Goal: Task Accomplishment & Management: Use online tool/utility

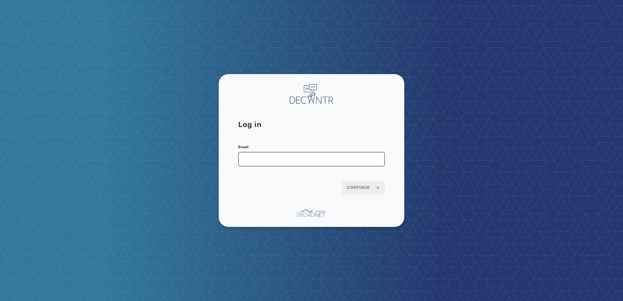
click at [248, 156] on input "Email" at bounding box center [311, 159] width 147 height 15
type input "**********"
click at [363, 188] on span "Continue" at bounding box center [363, 188] width 33 height 6
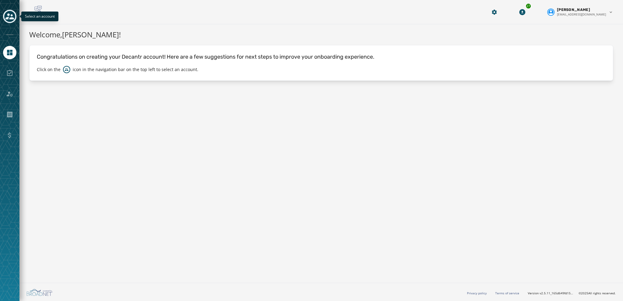
click at [13, 16] on icon "Toggle account select drawer" at bounding box center [9, 16] width 9 height 9
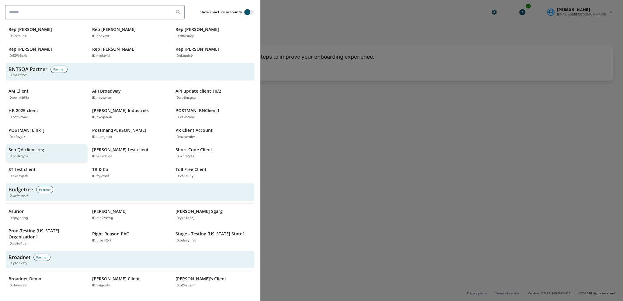
scroll to position [182, 0]
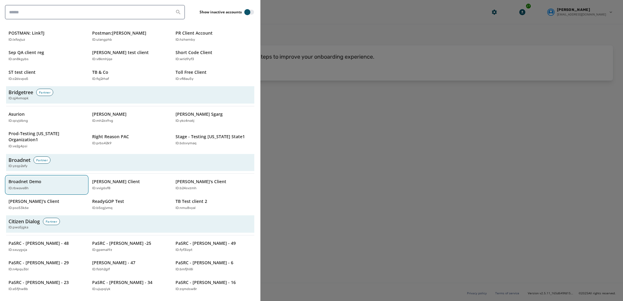
click at [30, 179] on p "Broadnet Demo" at bounding box center [25, 182] width 33 height 6
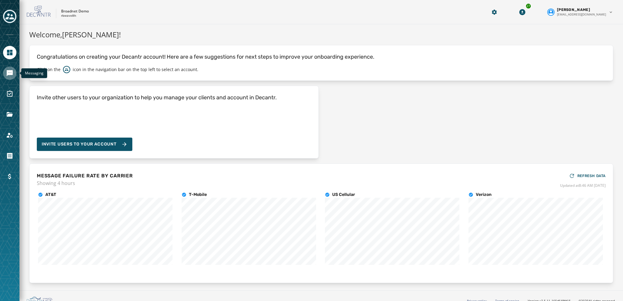
click at [9, 71] on icon "Navigate to Messaging" at bounding box center [10, 73] width 6 height 6
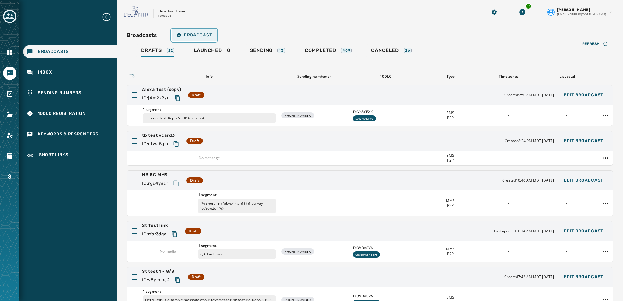
click at [184, 35] on span "Broadcast" at bounding box center [193, 35] width 35 height 5
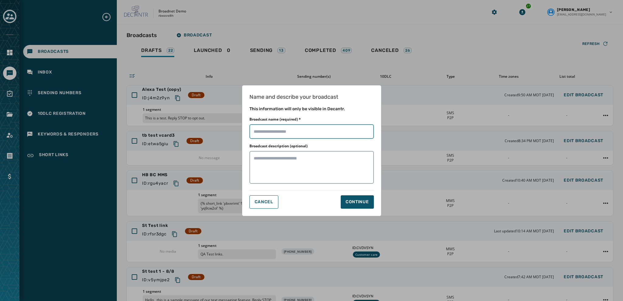
click at [255, 129] on input "Broadcast name (required) *" at bounding box center [311, 131] width 124 height 15
type input "*********"
click at [353, 201] on div "Continue" at bounding box center [356, 202] width 23 height 6
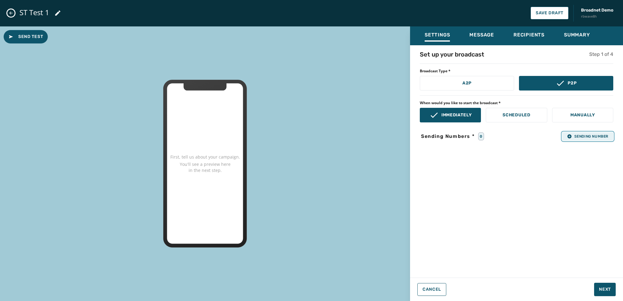
click at [579, 139] on button "Sending Number" at bounding box center [587, 136] width 51 height 9
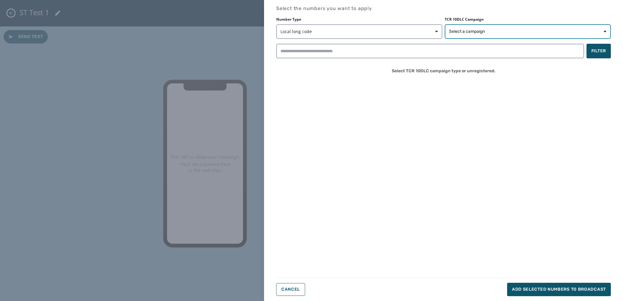
click at [449, 30] on span "Select a campaign" at bounding box center [467, 32] width 36 height 6
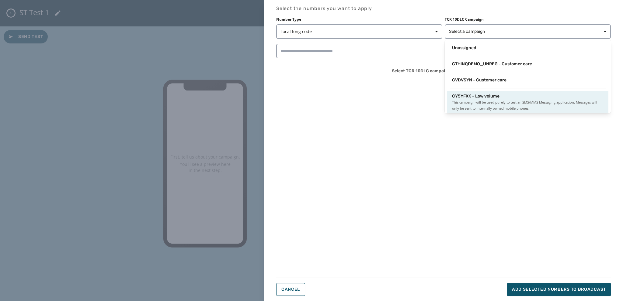
click at [469, 99] on div "CY5YFXK - Low volume This campaign will be used purely to test an SMS/MMS Messa…" at bounding box center [527, 102] width 151 height 18
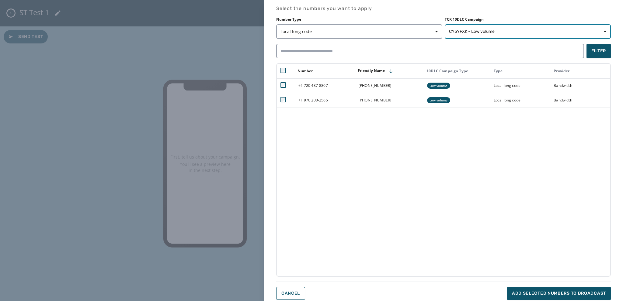
click at [460, 31] on span "CY5YFXK - Low volume" at bounding box center [472, 32] width 46 height 6
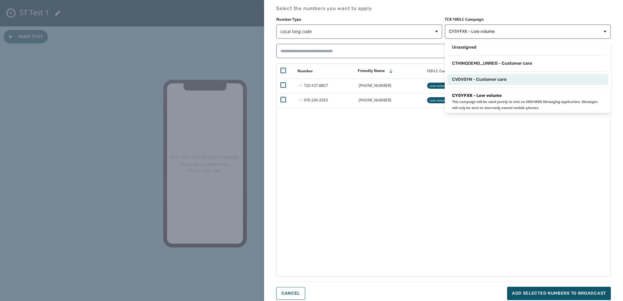
click at [466, 77] on span "CVDVSYN - Customer care" at bounding box center [479, 80] width 54 height 6
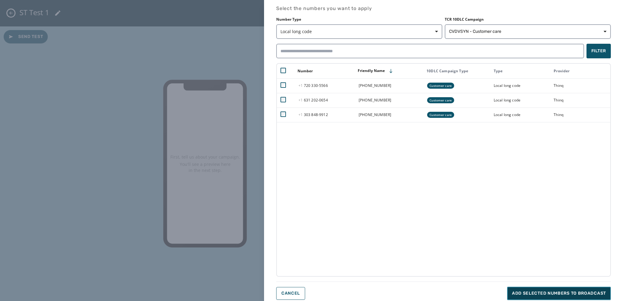
click at [519, 291] on span "Add selected numbers to broadcast" at bounding box center [559, 294] width 94 height 6
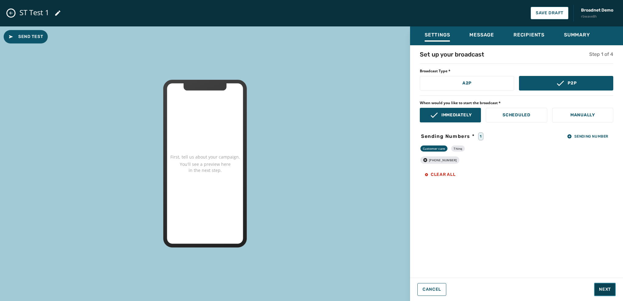
click at [604, 293] on span "Next" at bounding box center [605, 290] width 12 height 6
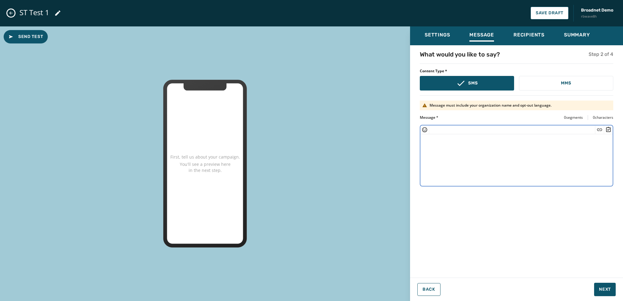
click at [430, 143] on textarea at bounding box center [516, 159] width 192 height 50
paste textarea "**********"
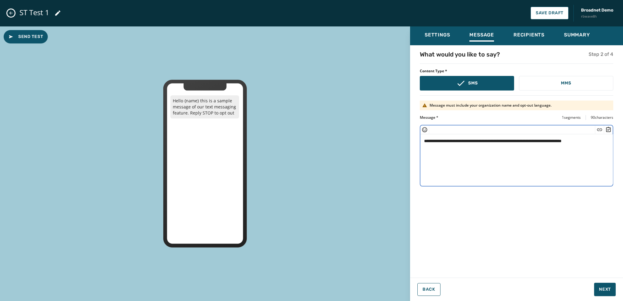
click at [450, 141] on textarea "**********" at bounding box center [516, 159] width 193 height 50
click at [594, 141] on textarea "**********" at bounding box center [516, 159] width 193 height 50
click at [422, 150] on textarea "**********" at bounding box center [516, 159] width 193 height 50
type textarea "**********"
click at [605, 290] on span "Next" at bounding box center [605, 290] width 12 height 6
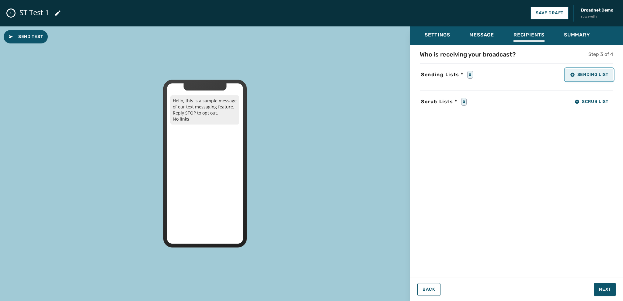
click at [583, 74] on span "Sending List" at bounding box center [589, 74] width 38 height 5
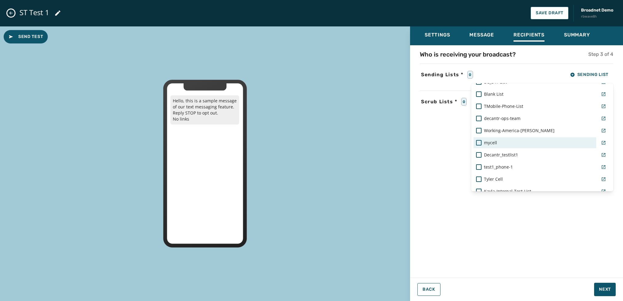
scroll to position [274, 0]
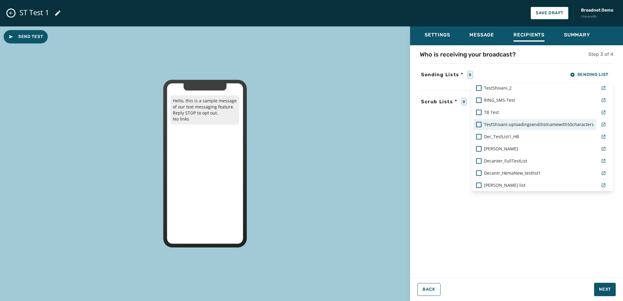
click at [477, 125] on div at bounding box center [478, 124] width 5 height 5
click at [601, 289] on div "Settings Message Recipients Summary Who is receiving your broadcast? Step 3 of …" at bounding box center [516, 161] width 213 height 270
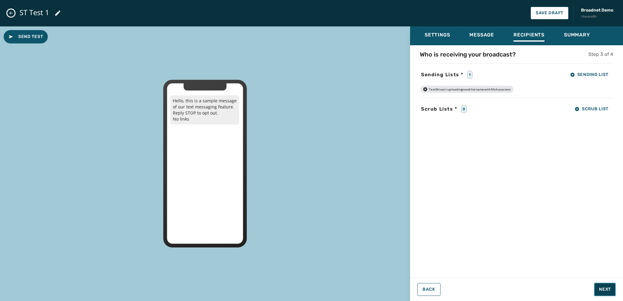
click at [603, 293] on span "Next" at bounding box center [605, 290] width 12 height 6
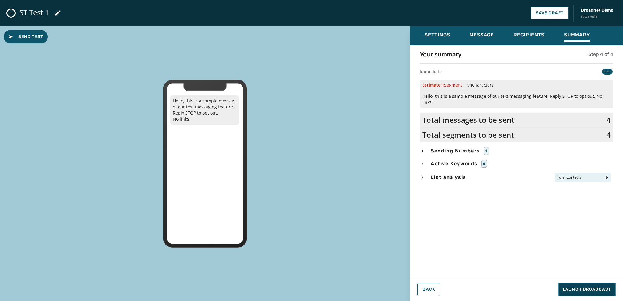
click at [576, 288] on span "Launch Broadcast" at bounding box center [587, 290] width 48 height 6
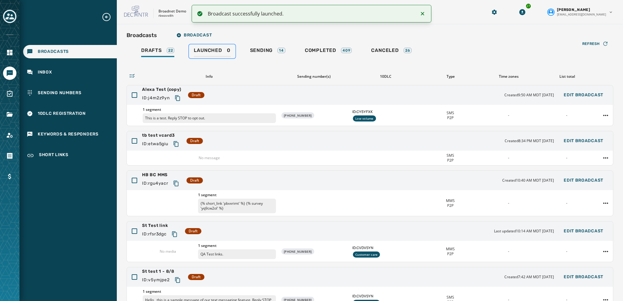
click at [206, 50] on span "Launched" at bounding box center [208, 50] width 28 height 6
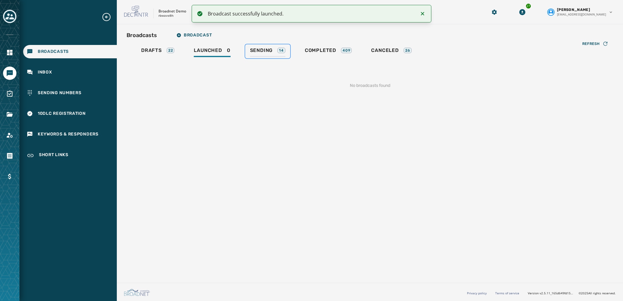
click at [255, 51] on span "Sending" at bounding box center [261, 50] width 23 height 6
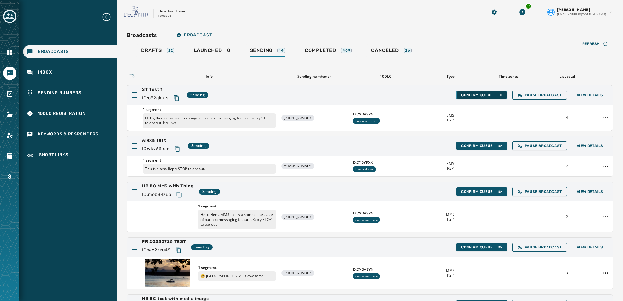
click at [465, 98] on button "Confirm Queue" at bounding box center [481, 95] width 51 height 9
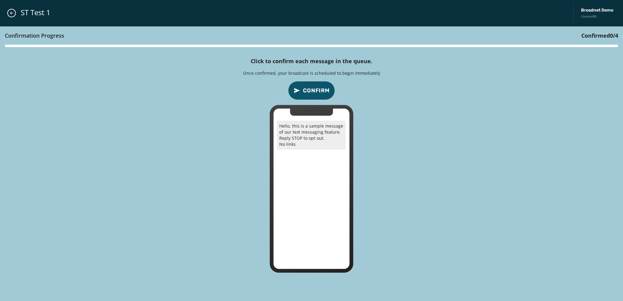
click at [318, 89] on span "Confirm" at bounding box center [316, 90] width 27 height 9
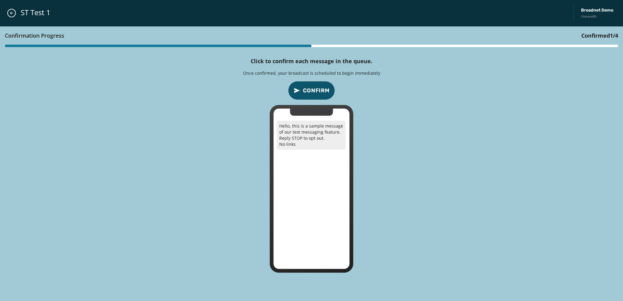
click at [318, 89] on span "Confirm" at bounding box center [316, 90] width 27 height 9
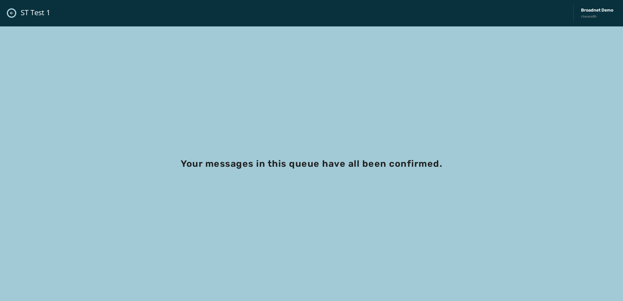
click at [9, 11] on button "Close admin drawer" at bounding box center [11, 13] width 9 height 9
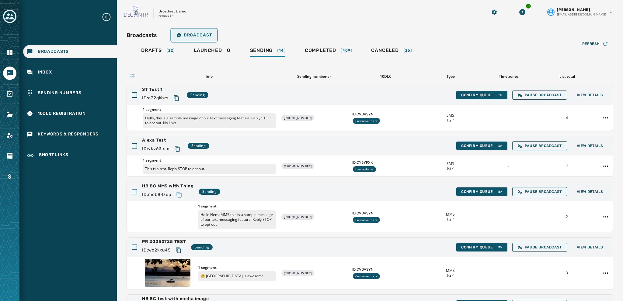
click at [186, 34] on span "Broadcast" at bounding box center [193, 35] width 35 height 5
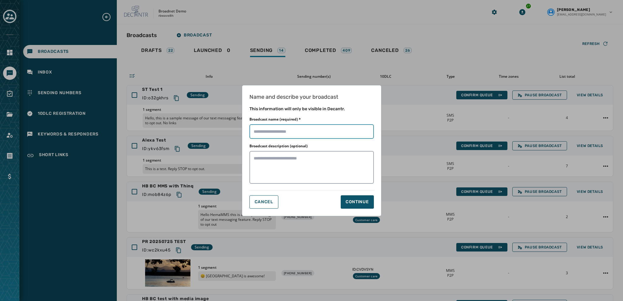
click at [259, 129] on input "Broadcast name (required) *" at bounding box center [311, 131] width 124 height 15
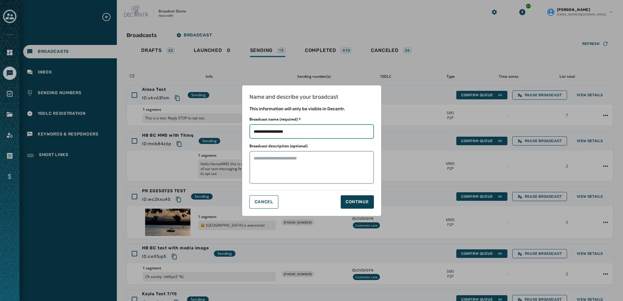
type input "**********"
click at [353, 199] on div "Continue" at bounding box center [356, 202] width 23 height 6
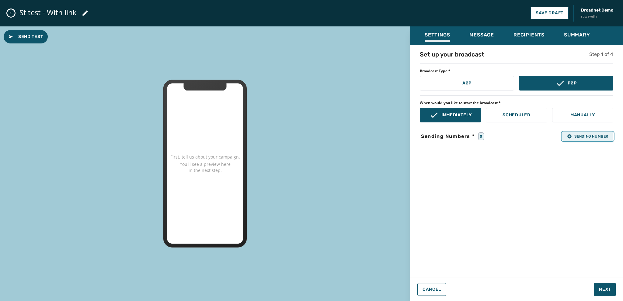
click at [571, 137] on icon "button" at bounding box center [569, 136] width 5 height 5
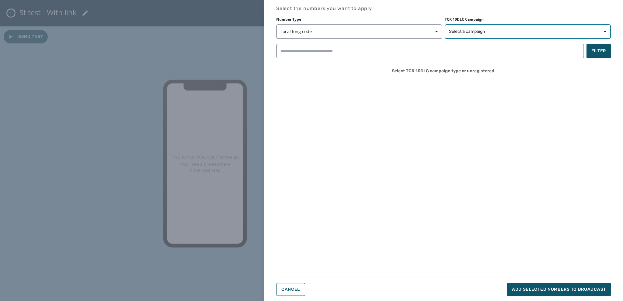
click at [459, 29] on span "Select a campaign" at bounding box center [467, 32] width 36 height 6
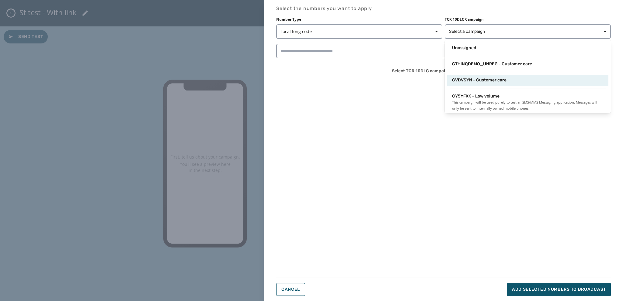
click at [466, 82] on span "CVDVSYN - Customer care" at bounding box center [479, 80] width 54 height 6
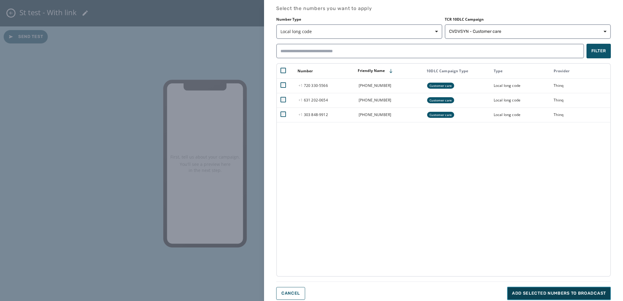
click at [537, 292] on span "Add selected numbers to broadcast" at bounding box center [559, 294] width 94 height 6
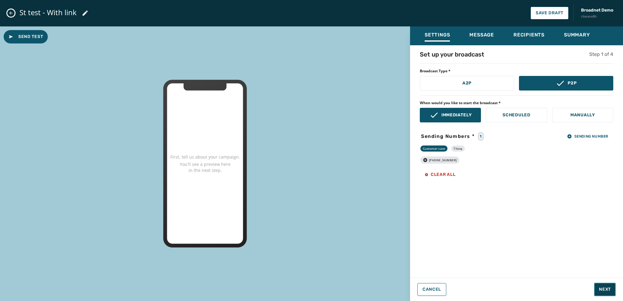
click at [603, 290] on span "Next" at bounding box center [605, 290] width 12 height 6
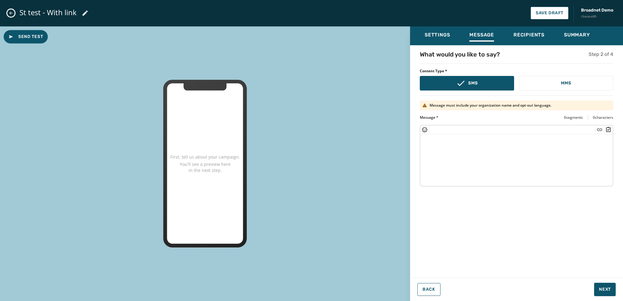
click at [430, 137] on textarea at bounding box center [516, 159] width 192 height 50
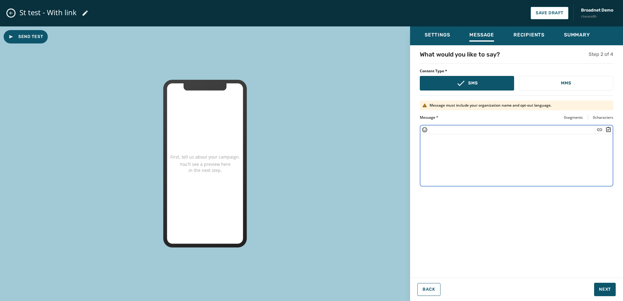
paste textarea "**********"
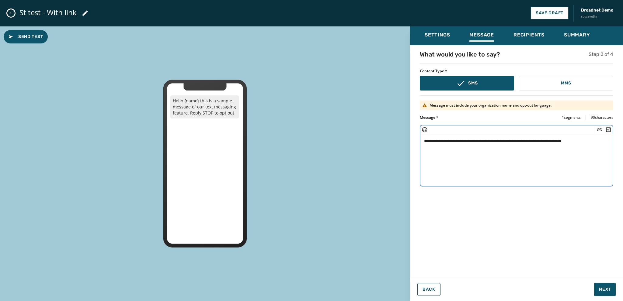
click at [450, 143] on textarea "**********" at bounding box center [516, 159] width 193 height 50
click at [595, 143] on textarea "**********" at bounding box center [516, 159] width 193 height 50
click at [598, 128] on icon "Insert Short Link" at bounding box center [599, 130] width 6 height 6
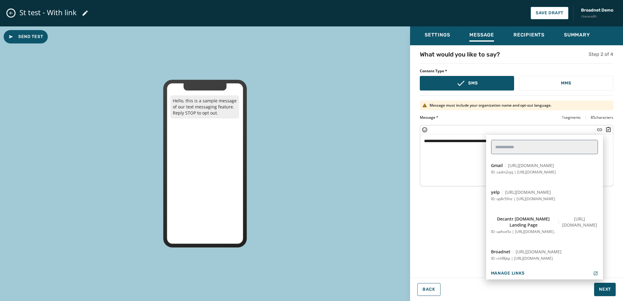
scroll to position [152, 0]
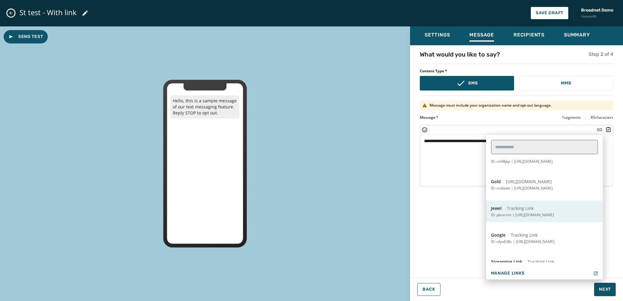
click at [524, 211] on span "Tracking Link" at bounding box center [520, 209] width 27 height 6
type textarea "**********"
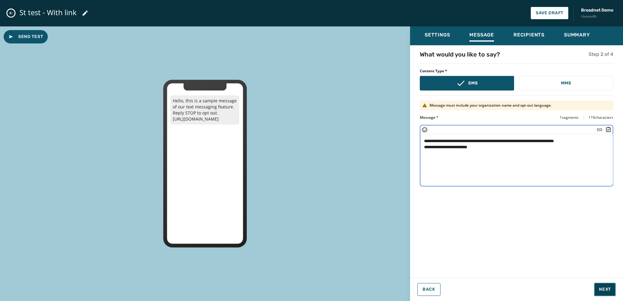
click at [602, 288] on span "Next" at bounding box center [605, 290] width 12 height 6
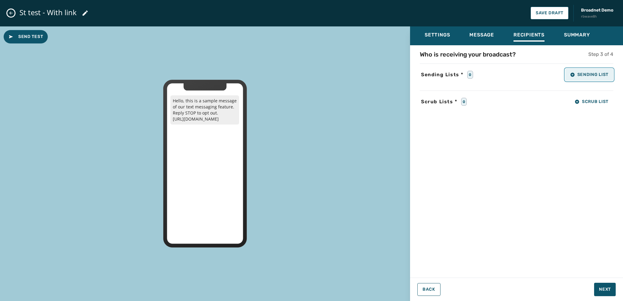
click at [583, 76] on span "Sending List" at bounding box center [589, 74] width 38 height 5
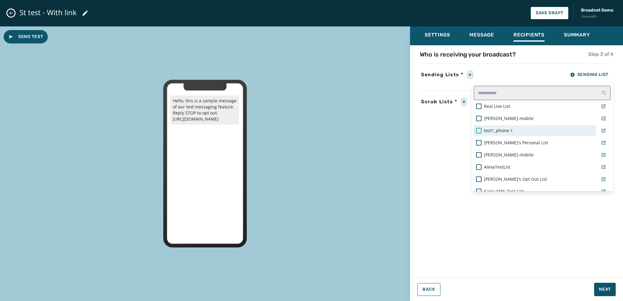
click at [478, 128] on div at bounding box center [478, 130] width 5 height 5
click at [603, 289] on div "Settings Message Recipients Summary Who is receiving your broadcast? Step 3 of …" at bounding box center [516, 161] width 213 height 270
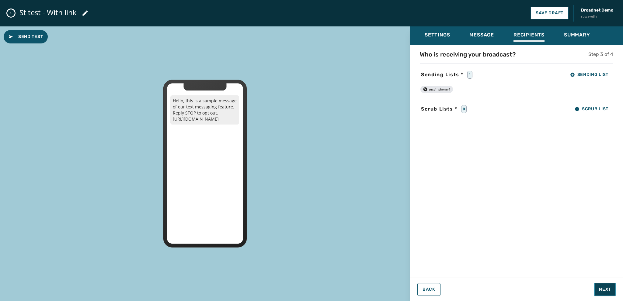
click at [607, 292] on span "Next" at bounding box center [605, 290] width 12 height 6
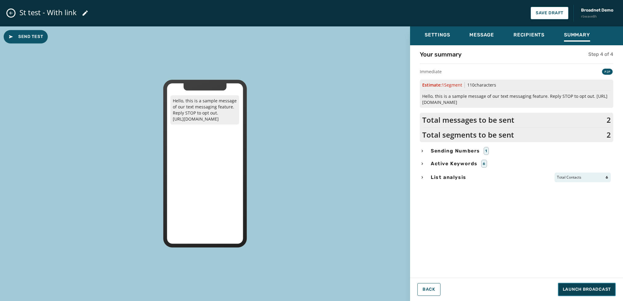
click at [591, 289] on span "Launch Broadcast" at bounding box center [587, 290] width 48 height 6
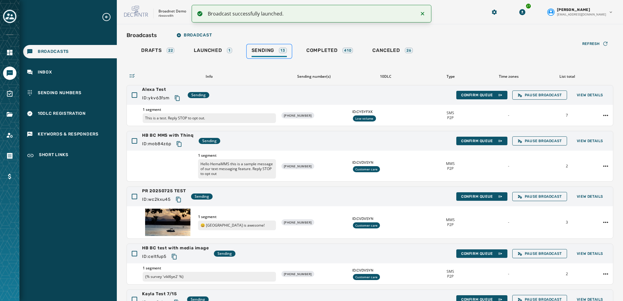
click at [258, 48] on span "Sending" at bounding box center [263, 50] width 23 height 6
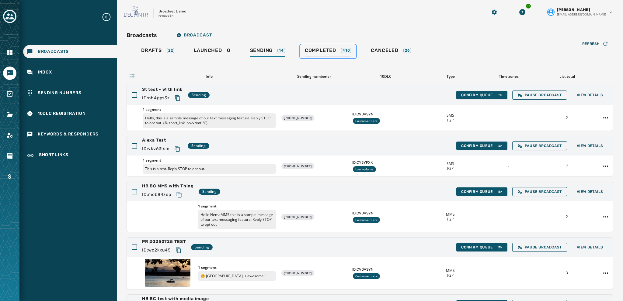
click at [319, 50] on span "Completed" at bounding box center [320, 50] width 31 height 6
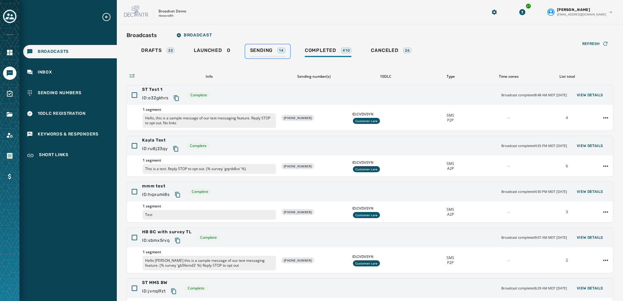
click at [257, 53] on span "Sending" at bounding box center [261, 50] width 23 height 6
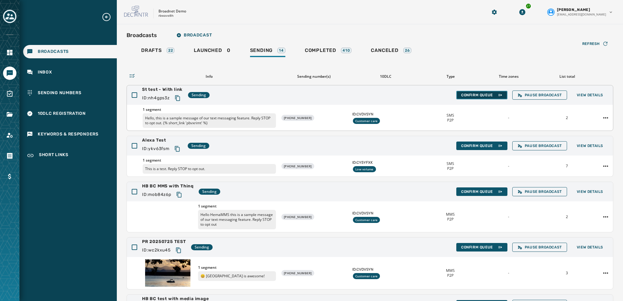
click at [470, 95] on span "Confirm Queue" at bounding box center [481, 95] width 41 height 5
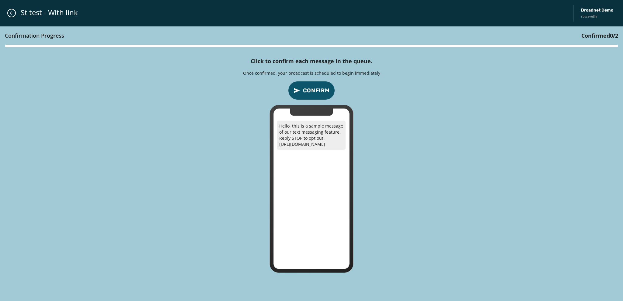
click at [320, 90] on span "Confirm" at bounding box center [316, 90] width 27 height 9
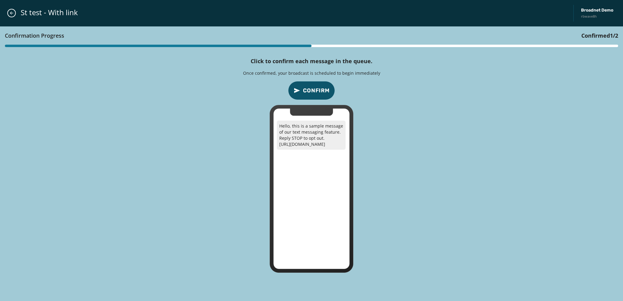
click at [320, 91] on span "Confirm" at bounding box center [316, 90] width 27 height 9
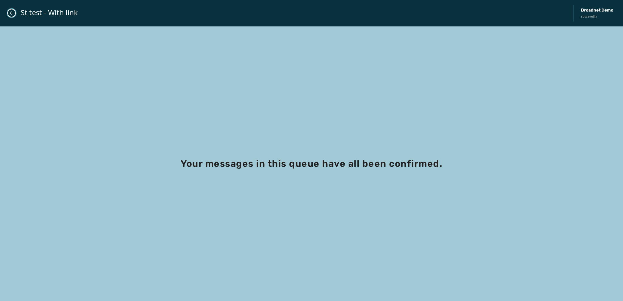
click at [10, 14] on icon "Close admin drawer" at bounding box center [11, 13] width 5 height 5
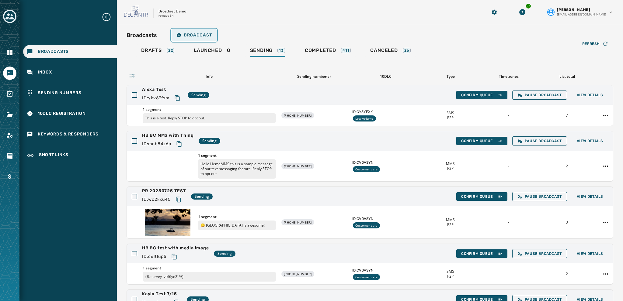
click at [194, 34] on span "Broadcast" at bounding box center [193, 35] width 35 height 5
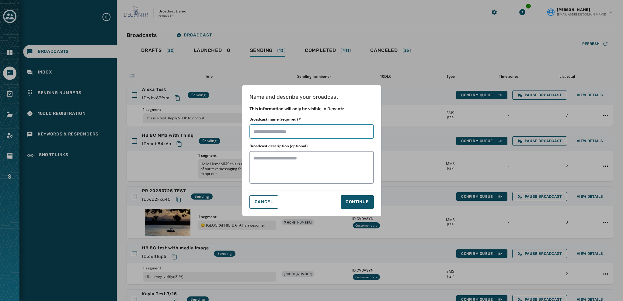
click at [261, 132] on input "Broadcast name (required) *" at bounding box center [311, 131] width 124 height 15
type input "**********"
click at [349, 205] on button "Continue" at bounding box center [357, 202] width 33 height 13
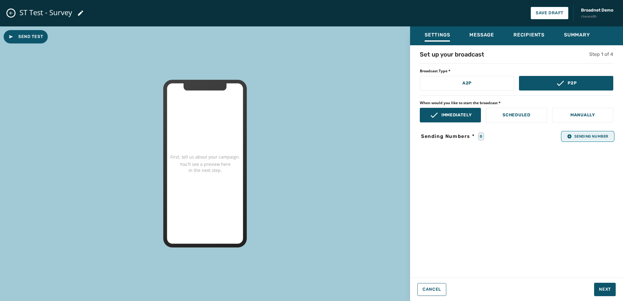
click at [575, 137] on span "Sending Number" at bounding box center [587, 136] width 41 height 5
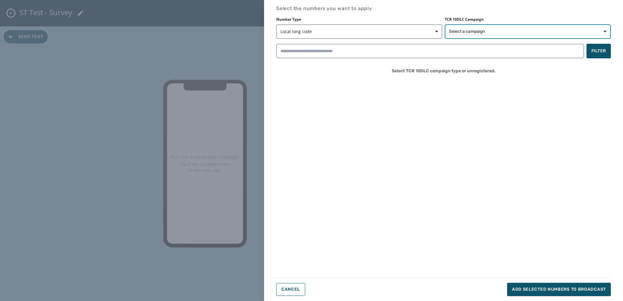
click at [476, 31] on span "Select a campaign" at bounding box center [467, 32] width 36 height 6
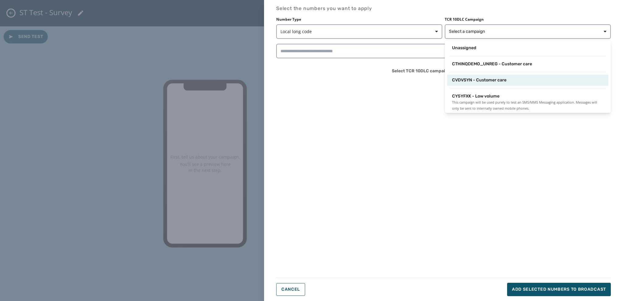
click at [481, 81] on span "CVDVSYN - Customer care" at bounding box center [479, 80] width 54 height 6
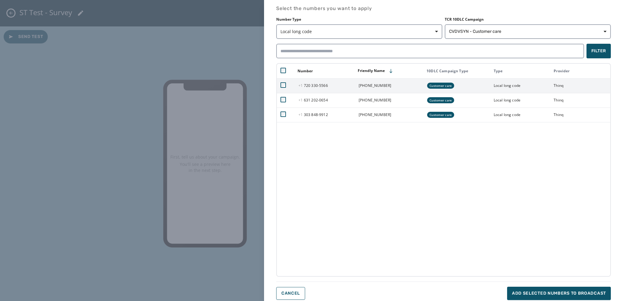
click at [286, 85] on td at bounding box center [286, 85] width 18 height 15
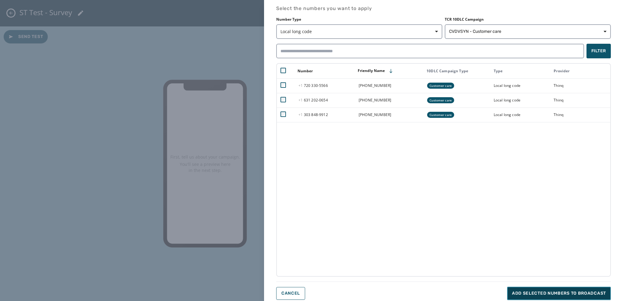
click at [540, 292] on span "Add selected numbers to broadcast" at bounding box center [559, 294] width 94 height 6
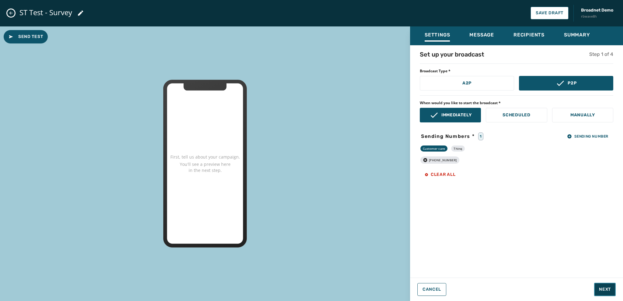
click at [598, 290] on button "Next" at bounding box center [605, 289] width 22 height 13
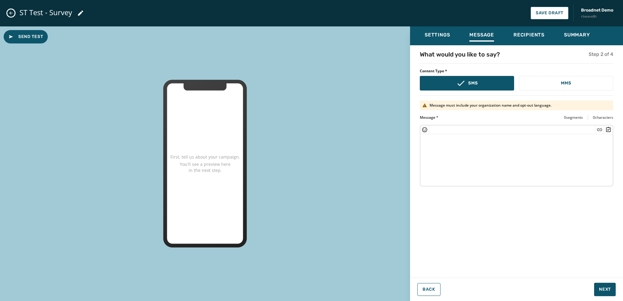
click at [425, 141] on textarea at bounding box center [516, 159] width 192 height 50
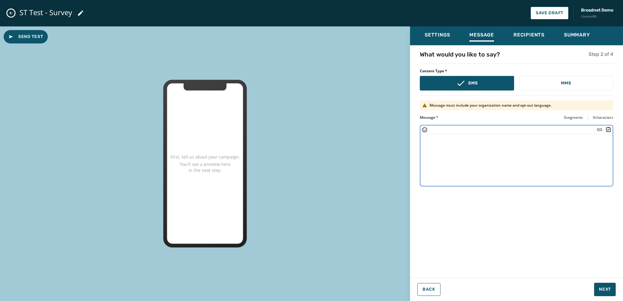
paste textarea "**********"
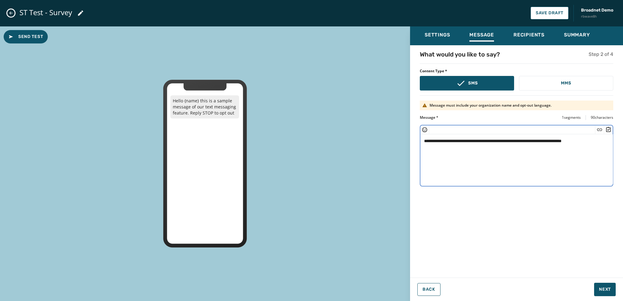
click at [450, 141] on textarea "**********" at bounding box center [516, 159] width 193 height 50
click at [596, 141] on textarea "**********" at bounding box center [516, 159] width 193 height 50
click at [609, 129] on icon "Insert Survey" at bounding box center [608, 130] width 6 height 6
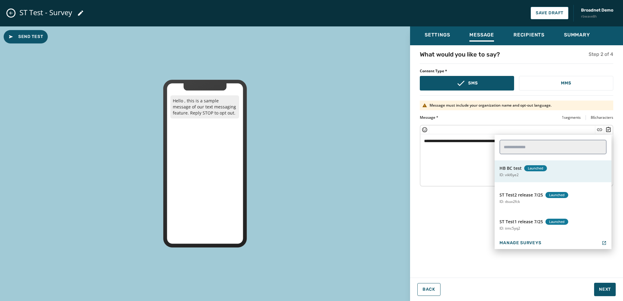
scroll to position [487, 0]
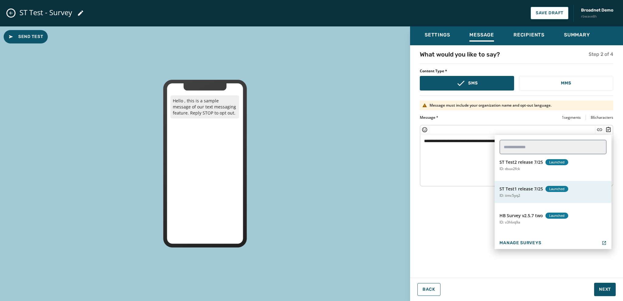
click at [512, 196] on p "ID: iimc5yq2" at bounding box center [509, 195] width 21 height 5
type textarea "**********"
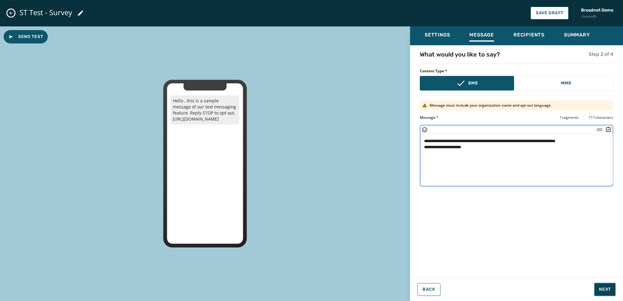
click at [599, 289] on span "Next" at bounding box center [605, 290] width 12 height 6
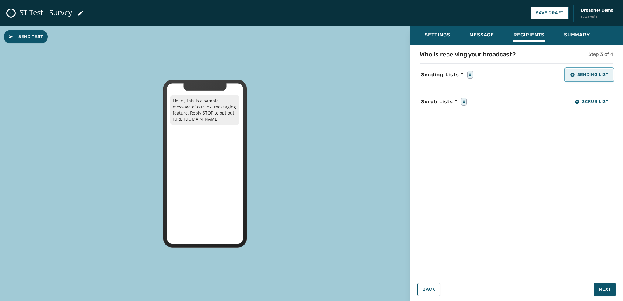
click at [570, 77] on button "Sending List" at bounding box center [589, 75] width 48 height 12
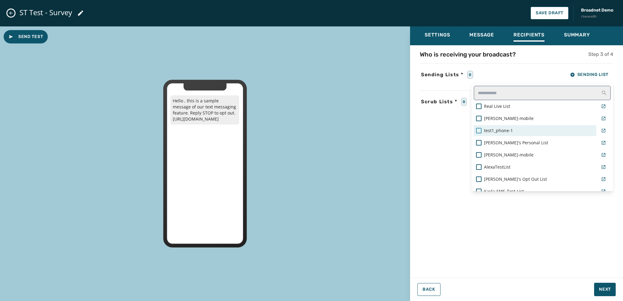
click at [477, 131] on div at bounding box center [478, 130] width 5 height 5
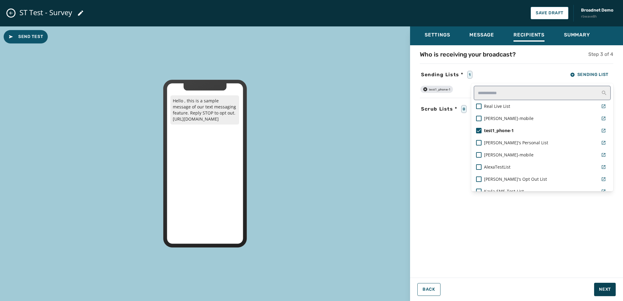
click at [600, 290] on div "Settings Message Recipients Summary Who is receiving your broadcast? Step 3 of …" at bounding box center [516, 161] width 213 height 270
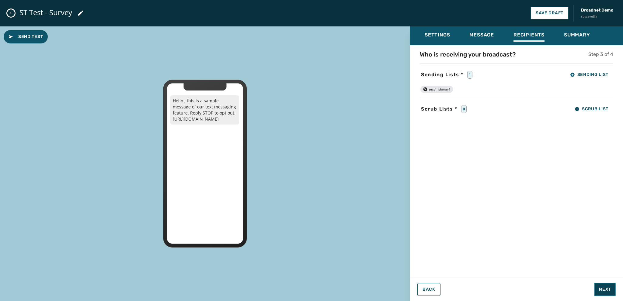
click at [603, 289] on span "Next" at bounding box center [605, 290] width 12 height 6
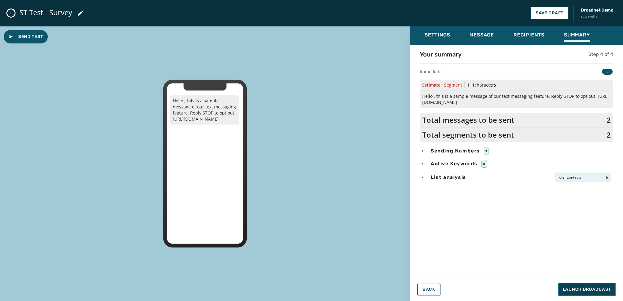
click at [597, 288] on span "Launch Broadcast" at bounding box center [587, 290] width 48 height 6
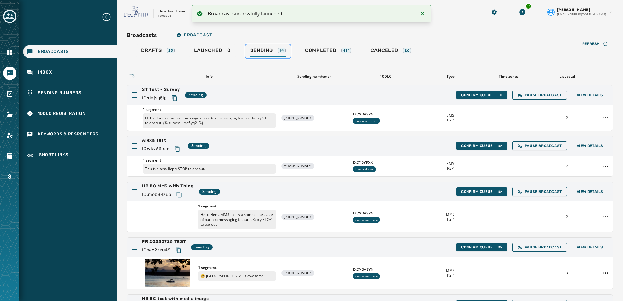
click at [259, 50] on span "Sending" at bounding box center [261, 50] width 23 height 6
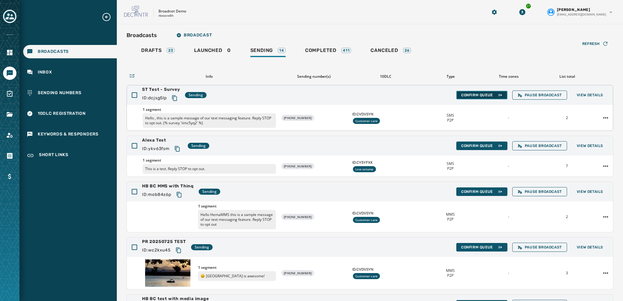
click at [471, 96] on span "Confirm Queue" at bounding box center [481, 95] width 41 height 5
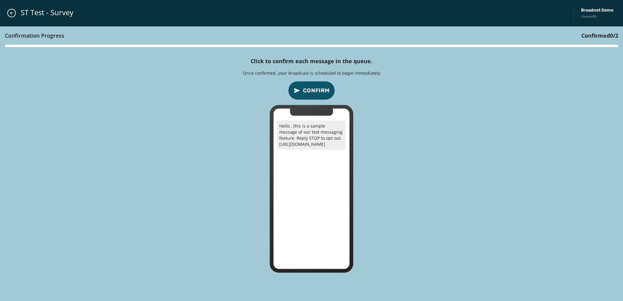
click at [308, 88] on span "Confirm" at bounding box center [316, 90] width 27 height 9
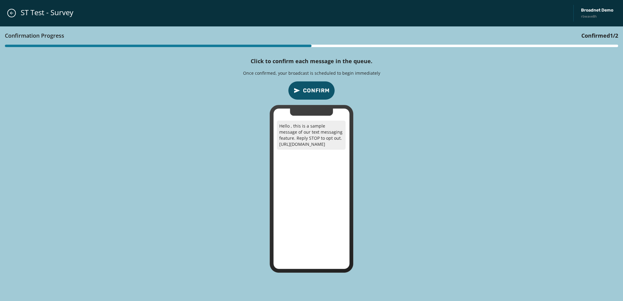
click at [314, 90] on span "Confirm" at bounding box center [316, 90] width 27 height 9
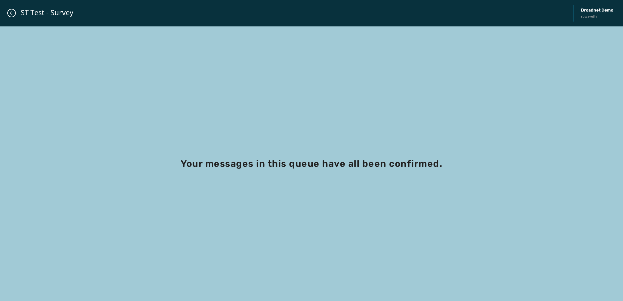
click at [8, 17] on div "ST Test - Survey Broadnet Demo rbwave8h" at bounding box center [311, 13] width 623 height 26
click at [9, 15] on icon "Close admin drawer" at bounding box center [11, 13] width 5 height 5
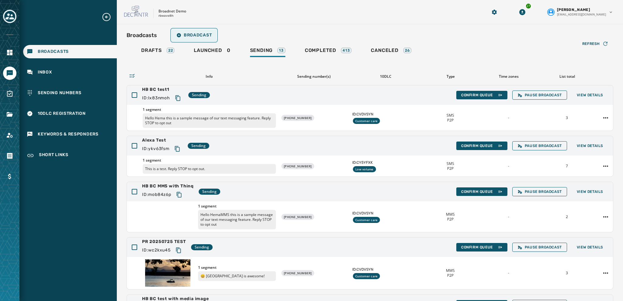
click at [203, 37] on span "Broadcast" at bounding box center [193, 35] width 35 height 5
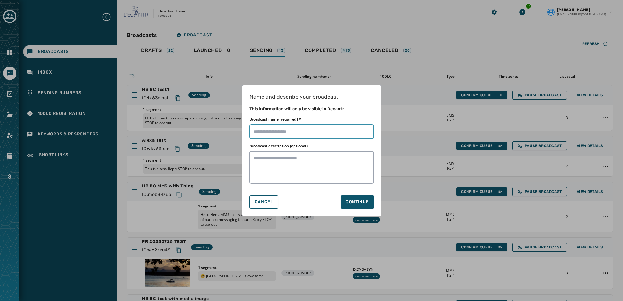
click at [265, 132] on input "Broadcast name (required) *" at bounding box center [311, 131] width 124 height 15
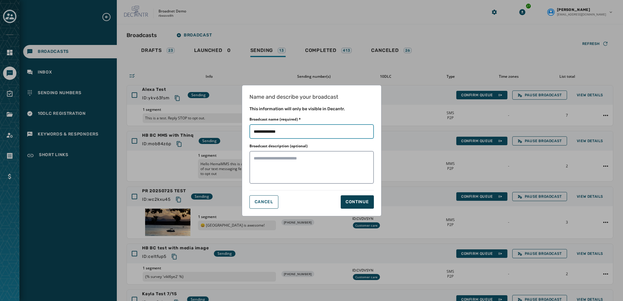
type input "**********"
click at [350, 200] on div "Continue" at bounding box center [356, 202] width 23 height 6
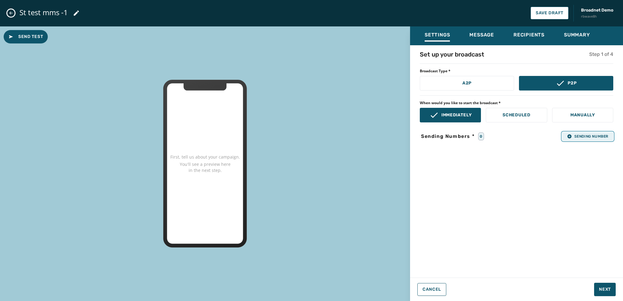
click at [577, 137] on span "Sending Number" at bounding box center [587, 136] width 41 height 5
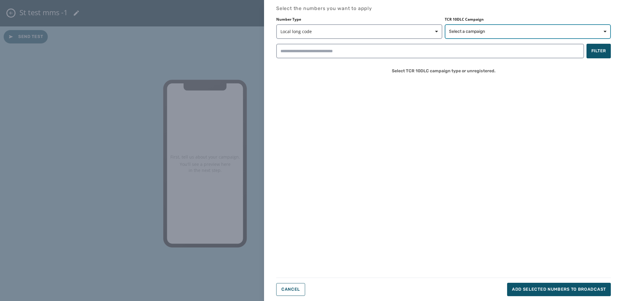
click at [461, 32] on span "Select a campaign" at bounding box center [467, 32] width 36 height 6
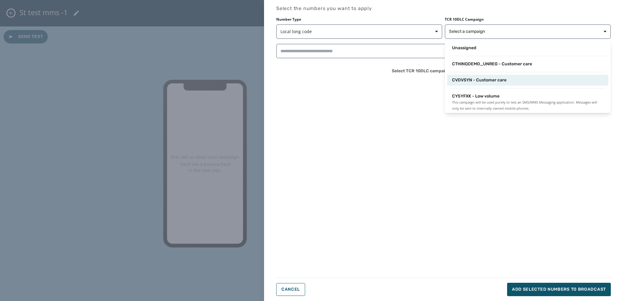
click at [459, 78] on span "CVDVSYN - Customer care" at bounding box center [479, 80] width 54 height 6
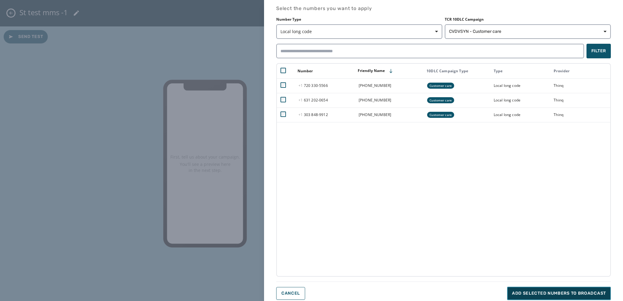
click at [527, 294] on span "Add selected numbers to broadcast" at bounding box center [559, 294] width 94 height 6
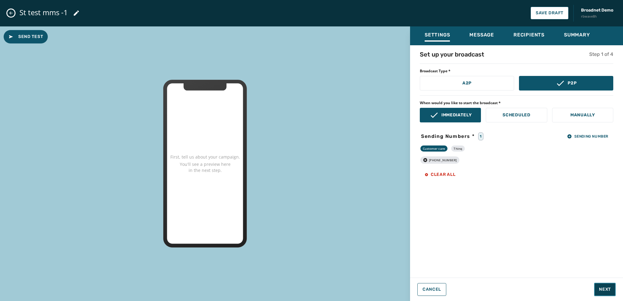
click at [597, 286] on button "Next" at bounding box center [605, 289] width 22 height 13
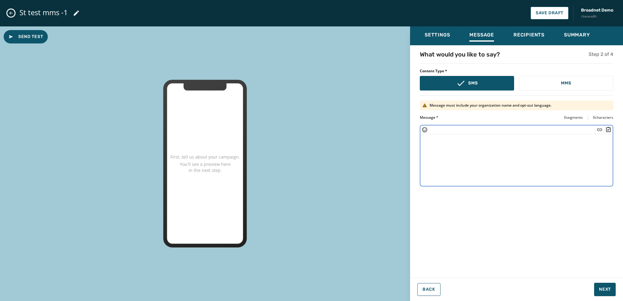
click at [429, 140] on textarea at bounding box center [516, 159] width 192 height 50
paste textarea "**********"
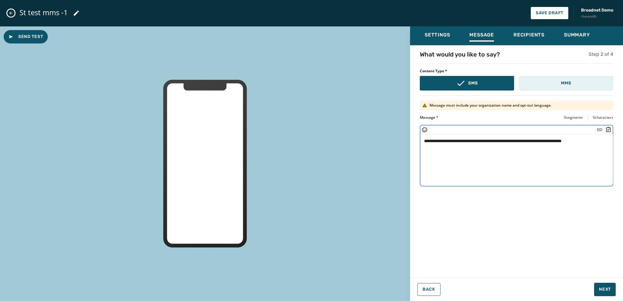
type textarea "**********"
click at [560, 84] on button "MMS" at bounding box center [566, 83] width 94 height 15
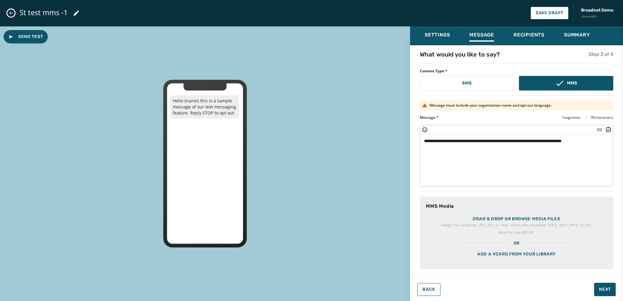
click at [489, 223] on p "Image files accepted: JPG, GIF, or PNG. Video files accepted: MPG, MOV, MP4, or…" at bounding box center [516, 225] width 151 height 6
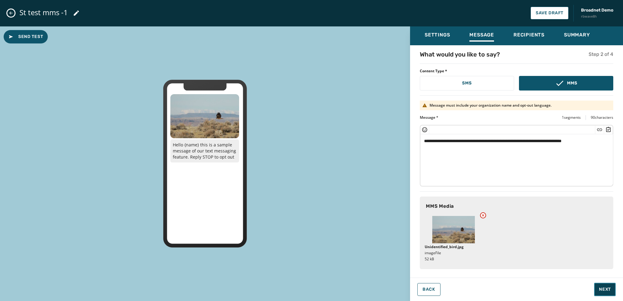
click at [603, 289] on span "Next" at bounding box center [605, 290] width 12 height 6
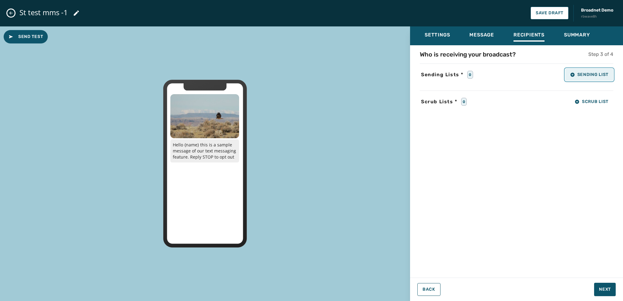
click at [584, 79] on button "Sending List" at bounding box center [589, 75] width 48 height 12
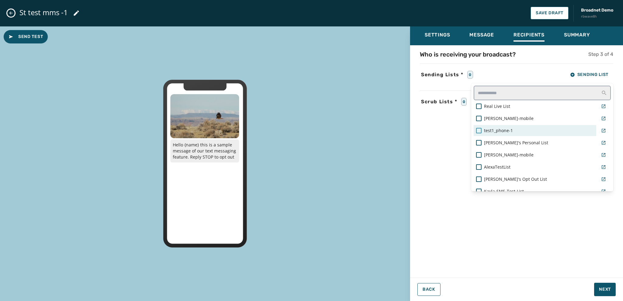
click at [476, 129] on div at bounding box center [478, 130] width 5 height 5
click at [605, 289] on div "Settings Message Recipients Summary Who is receiving your broadcast? Step 3 of …" at bounding box center [516, 161] width 213 height 270
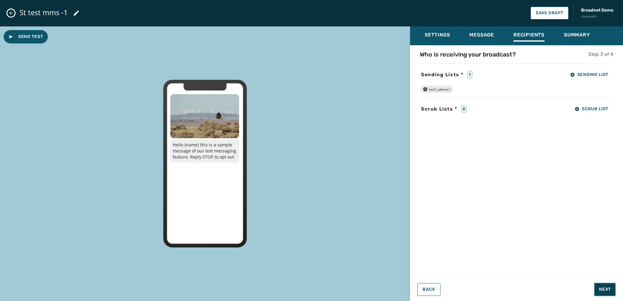
click at [605, 289] on span "Next" at bounding box center [605, 290] width 12 height 6
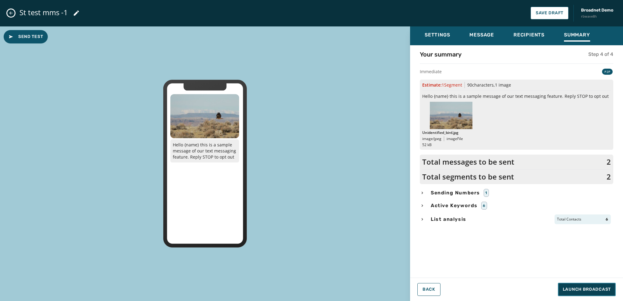
click at [594, 288] on span "Launch Broadcast" at bounding box center [587, 290] width 48 height 6
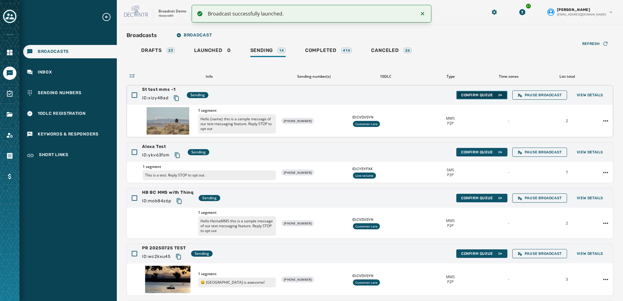
click at [464, 94] on span "Confirm Queue" at bounding box center [481, 95] width 41 height 5
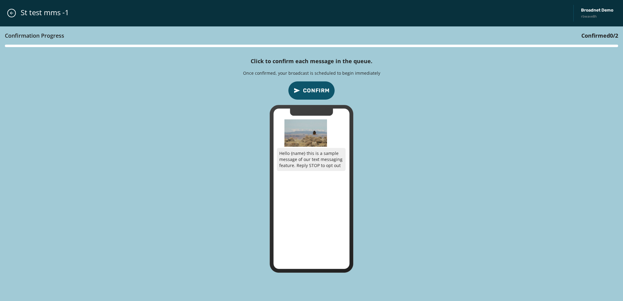
click at [313, 91] on span "Confirm" at bounding box center [316, 90] width 27 height 9
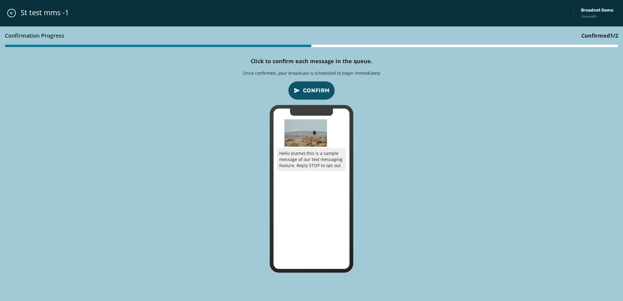
click at [313, 91] on span "Confirm" at bounding box center [316, 90] width 27 height 9
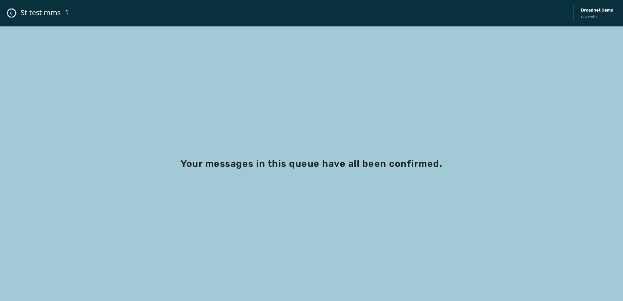
click at [9, 13] on icon "Close admin drawer" at bounding box center [11, 13] width 5 height 5
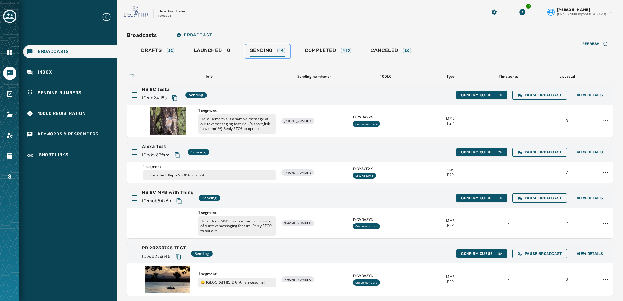
click at [271, 51] on span "Sending" at bounding box center [261, 50] width 23 height 6
click at [324, 52] on span "Completed" at bounding box center [320, 50] width 31 height 6
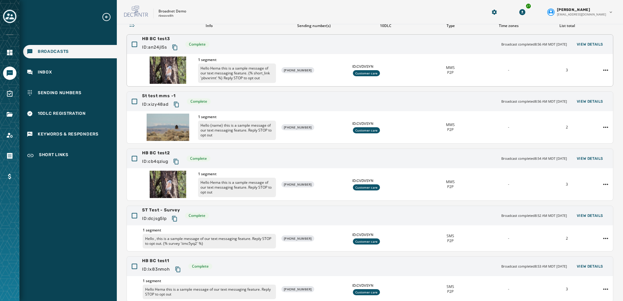
scroll to position [9, 0]
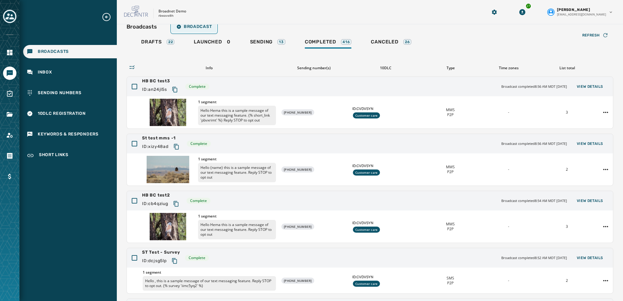
click at [191, 27] on span "Broadcast" at bounding box center [193, 26] width 35 height 5
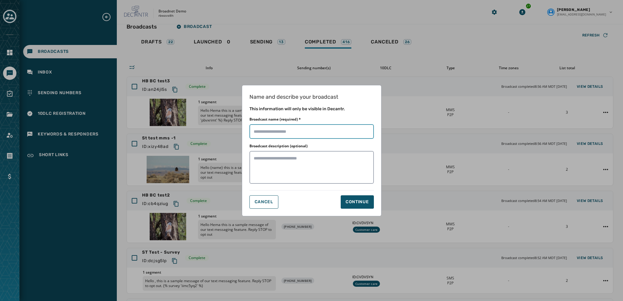
click at [256, 135] on input "Broadcast name (required) *" at bounding box center [311, 131] width 124 height 15
type input "**********"
click at [345, 202] on button "Continue" at bounding box center [357, 202] width 33 height 13
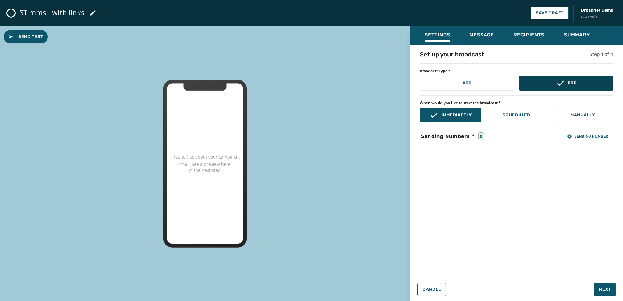
click at [549, 85] on button "P2P" at bounding box center [566, 83] width 94 height 15
click at [583, 134] on button "Sending Number" at bounding box center [587, 136] width 51 height 9
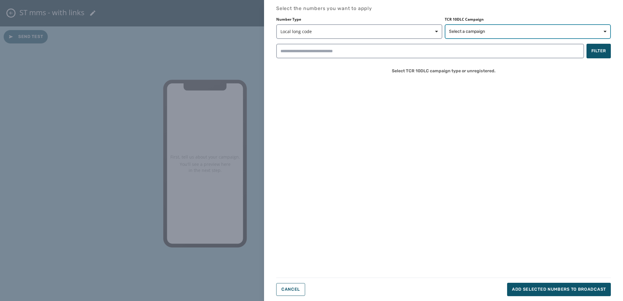
click at [472, 31] on span "Select a campaign" at bounding box center [467, 32] width 36 height 6
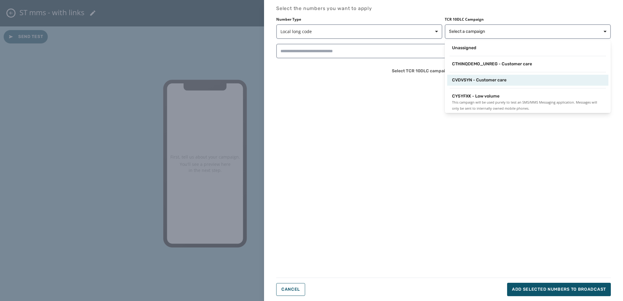
click at [474, 83] on div "CVDVSYN - Customer care" at bounding box center [527, 80] width 161 height 11
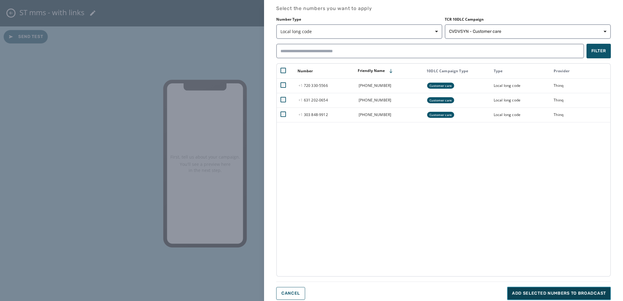
click at [557, 294] on span "Add selected numbers to broadcast" at bounding box center [559, 294] width 94 height 6
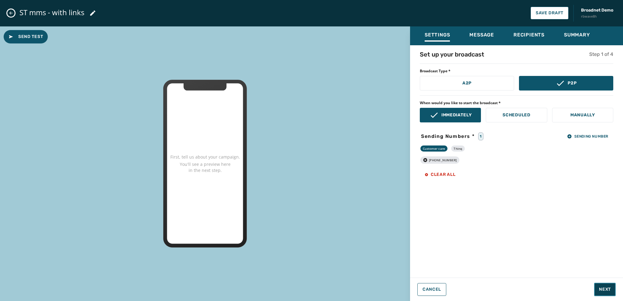
click at [602, 291] on span "Next" at bounding box center [605, 290] width 12 height 6
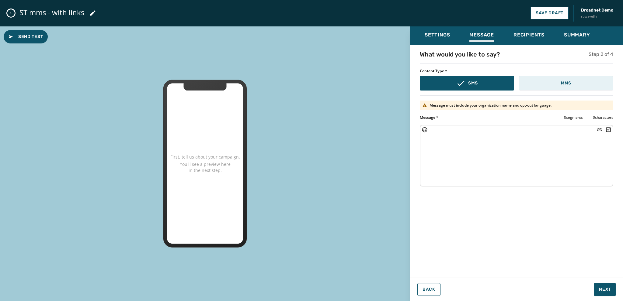
click at [540, 84] on button "MMS" at bounding box center [566, 83] width 94 height 15
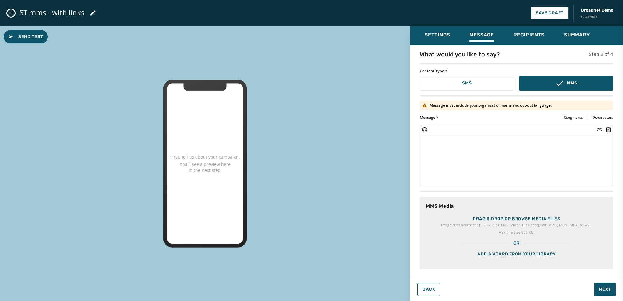
click at [481, 231] on p "Max file size 600 KB." at bounding box center [516, 233] width 151 height 6
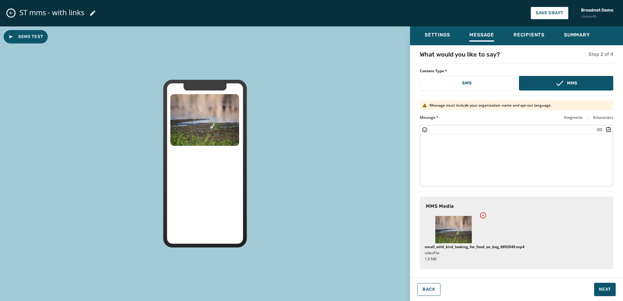
click at [425, 144] on textarea at bounding box center [516, 159] width 192 height 50
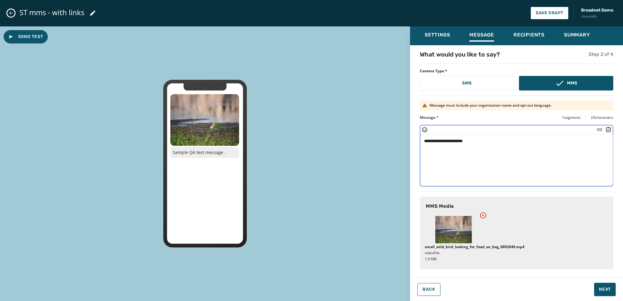
click at [599, 130] on icon "Insert Short Link" at bounding box center [599, 130] width 6 height 6
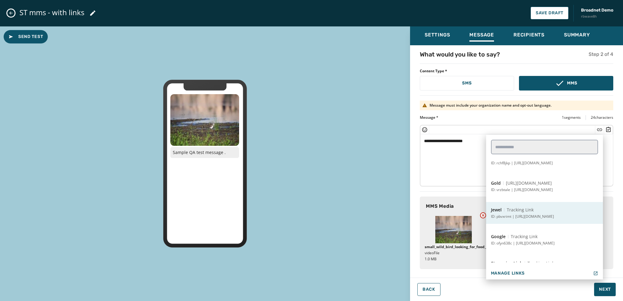
scroll to position [182, 0]
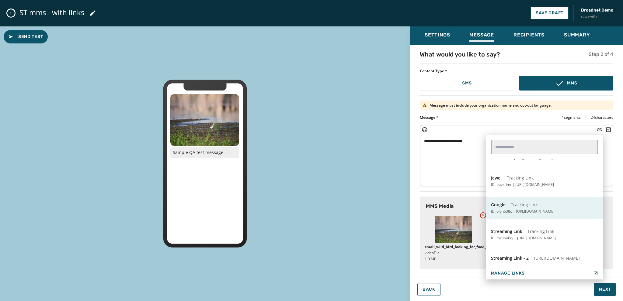
click at [509, 211] on p "ID: ofyn638c | [URL][DOMAIN_NAME]" at bounding box center [523, 211] width 64 height 5
type textarea "**********"
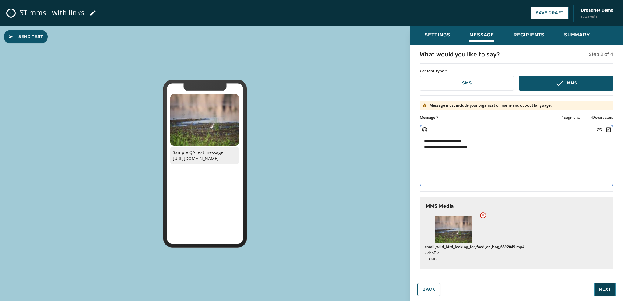
click at [602, 290] on span "Next" at bounding box center [605, 290] width 12 height 6
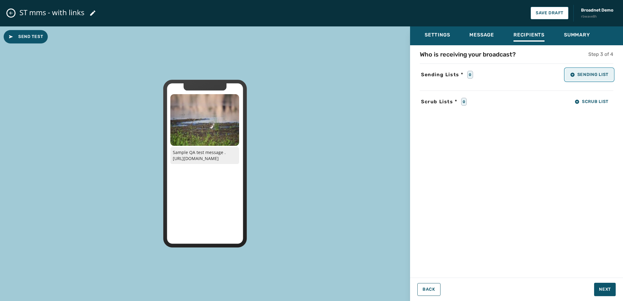
click at [578, 80] on button "Sending List" at bounding box center [589, 75] width 48 height 12
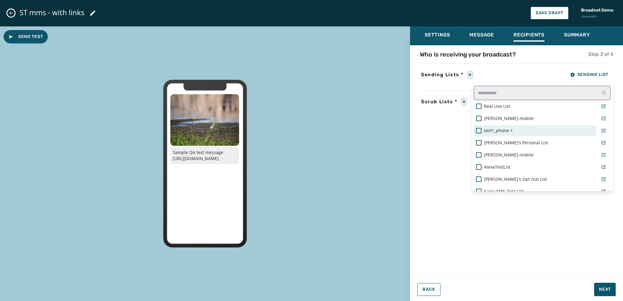
click at [475, 130] on div "test1_phone-1" at bounding box center [535, 130] width 123 height 11
click at [600, 289] on div "Settings Message Recipients Summary Who is receiving your broadcast? Step 3 of …" at bounding box center [516, 161] width 213 height 270
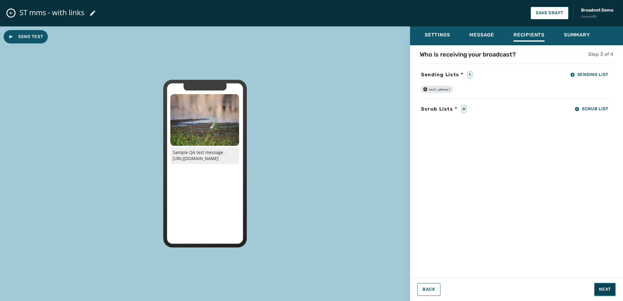
click at [603, 290] on span "Next" at bounding box center [605, 290] width 12 height 6
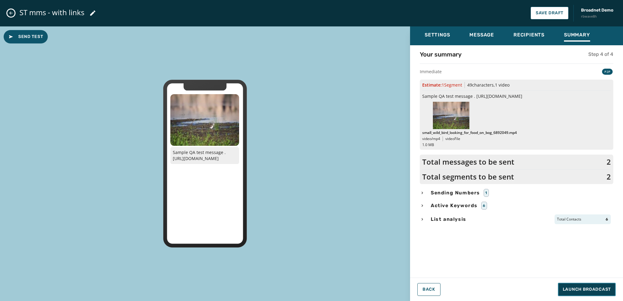
click at [568, 290] on span "Launch Broadcast" at bounding box center [587, 290] width 48 height 6
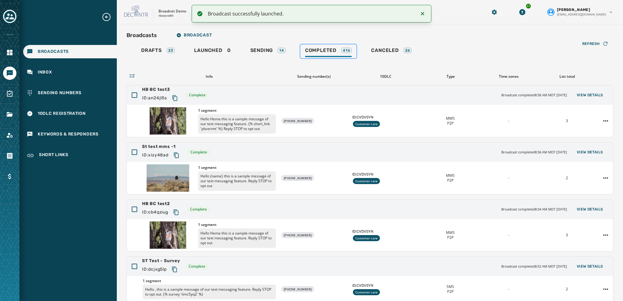
click at [317, 52] on span "Completed" at bounding box center [320, 50] width 31 height 6
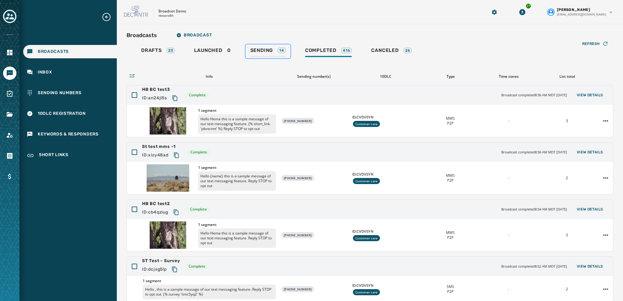
click at [258, 49] on span "Sending" at bounding box center [261, 50] width 23 height 6
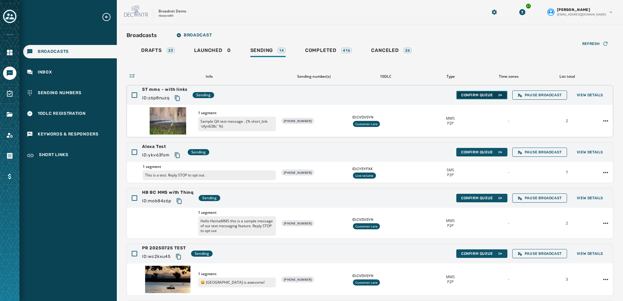
click at [472, 93] on span "Confirm Queue" at bounding box center [481, 95] width 41 height 5
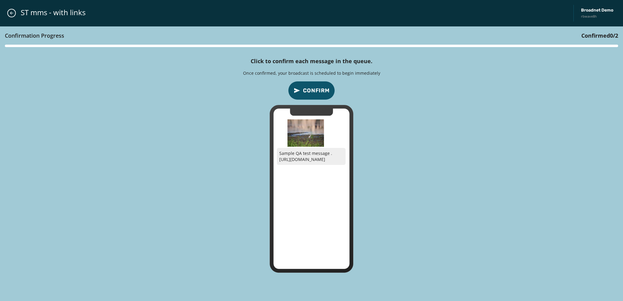
click at [316, 89] on span "Confirm" at bounding box center [316, 90] width 27 height 9
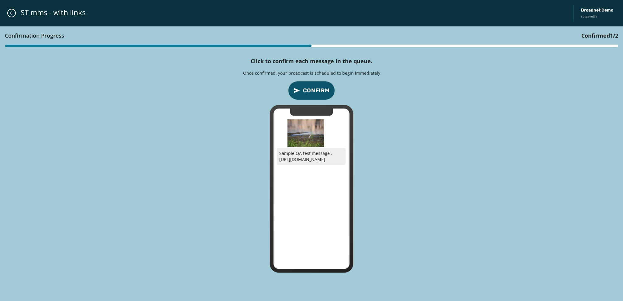
click at [316, 89] on span "Confirm" at bounding box center [316, 90] width 27 height 9
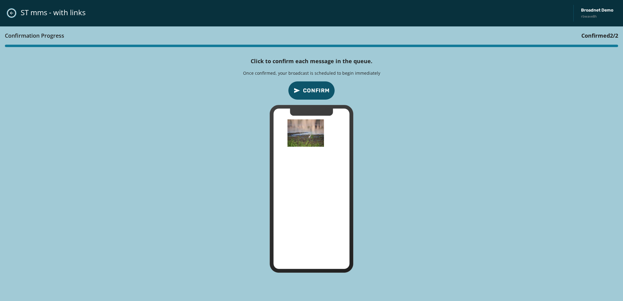
click at [10, 13] on icon "Close admin drawer" at bounding box center [11, 13] width 3 height 3
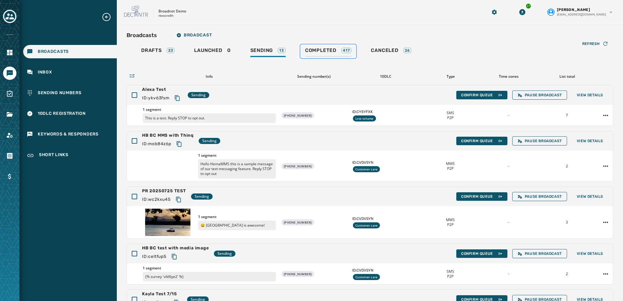
click at [324, 47] on link "Completed 417" at bounding box center [328, 51] width 56 height 14
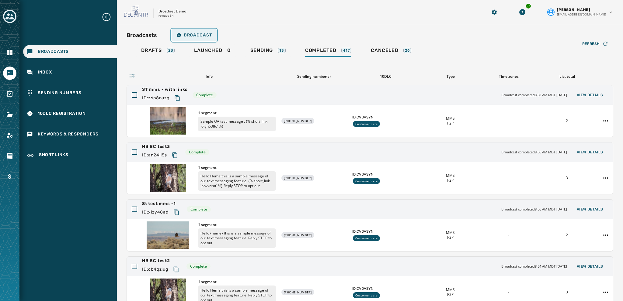
click at [201, 35] on span "Broadcast" at bounding box center [193, 35] width 35 height 5
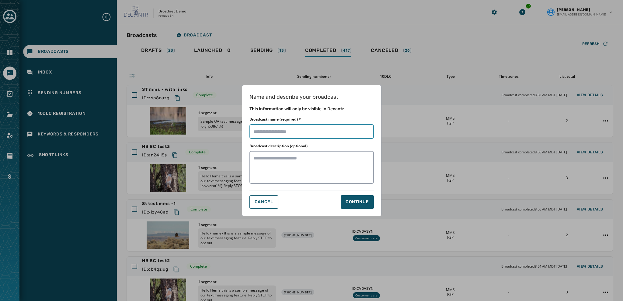
click at [256, 130] on input "Broadcast name (required) *" at bounding box center [311, 131] width 124 height 15
type input "**********"
click at [347, 201] on div "Continue" at bounding box center [356, 202] width 23 height 6
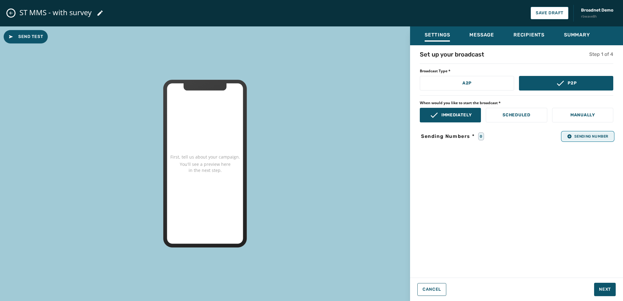
click at [566, 140] on button "Sending Number" at bounding box center [587, 136] width 51 height 9
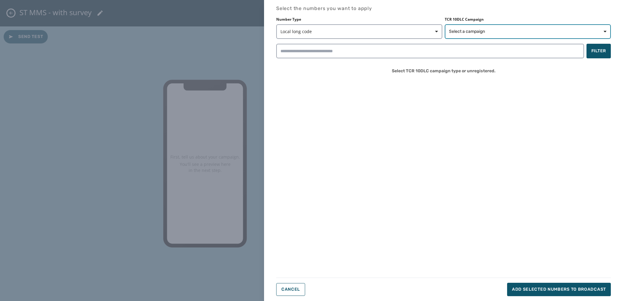
click at [472, 32] on span "Select a campaign" at bounding box center [467, 32] width 36 height 6
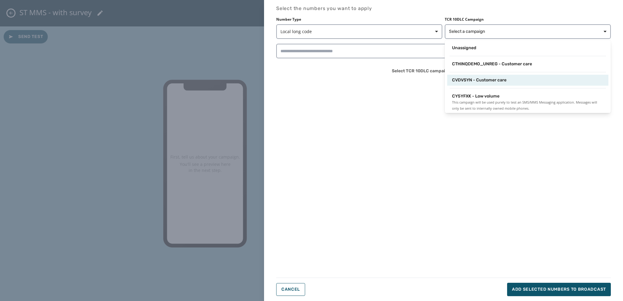
click at [476, 78] on span "CVDVSYN - Customer care" at bounding box center [479, 80] width 54 height 6
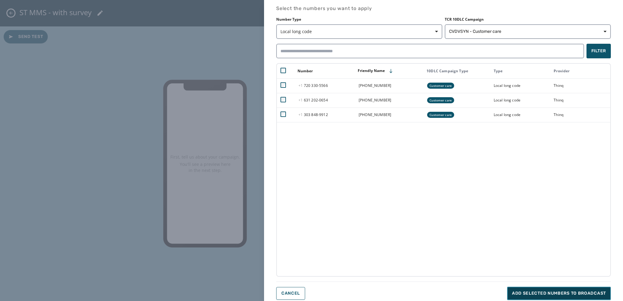
click at [527, 292] on span "Add selected numbers to broadcast" at bounding box center [559, 294] width 94 height 6
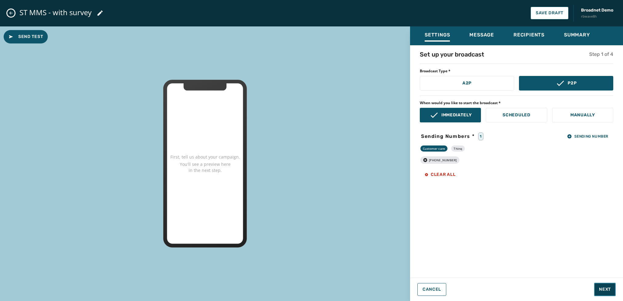
click at [607, 288] on span "Next" at bounding box center [605, 290] width 12 height 6
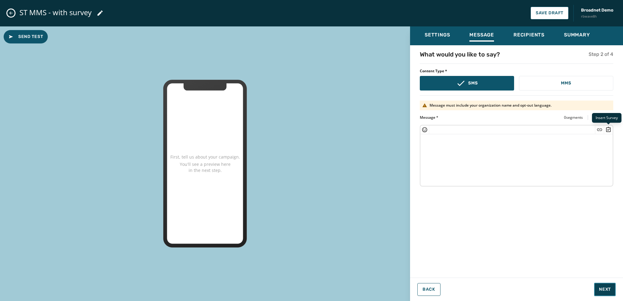
click at [609, 130] on icon "Insert Survey" at bounding box center [608, 129] width 5 height 5
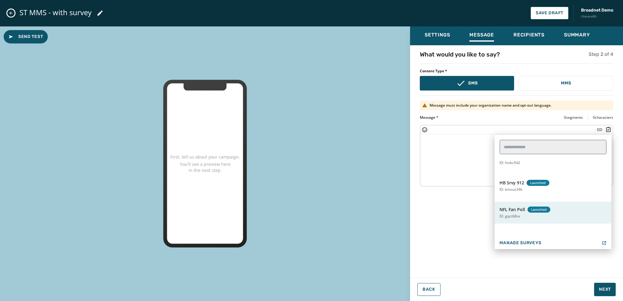
scroll to position [274, 0]
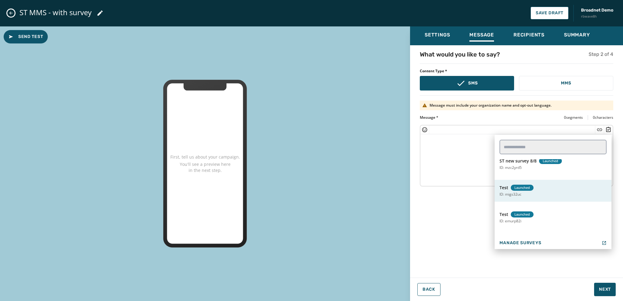
click at [518, 191] on button "Test Launched ID: migs32uc" at bounding box center [552, 191] width 117 height 22
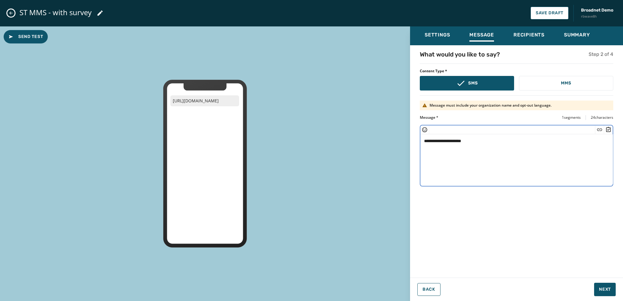
click at [476, 139] on textarea "**********" at bounding box center [516, 159] width 193 height 50
click at [421, 142] on textarea "**********" at bounding box center [516, 159] width 193 height 50
paste textarea "**********"
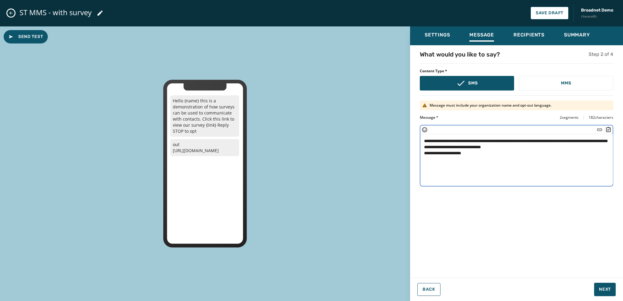
click at [449, 140] on textarea "**********" at bounding box center [516, 159] width 193 height 50
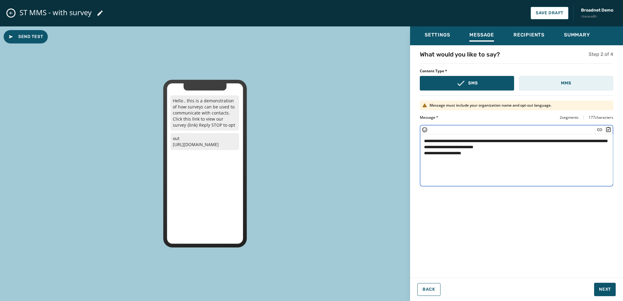
type textarea "**********"
click at [558, 84] on button "MMS" at bounding box center [566, 83] width 94 height 15
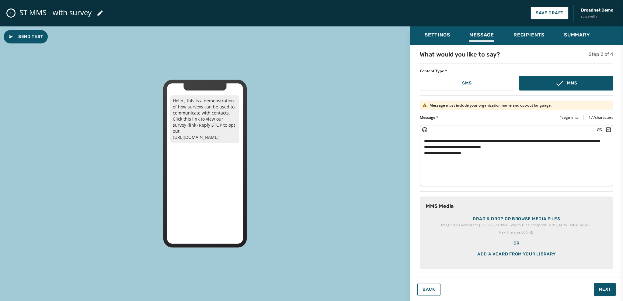
click at [493, 220] on p "Drag & drop or browse media files" at bounding box center [516, 219] width 87 height 6
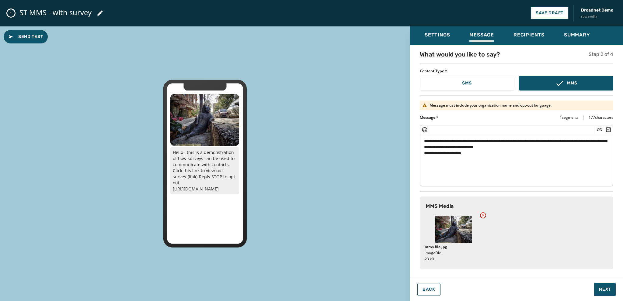
click at [482, 215] on icon at bounding box center [482, 215] width 5 height 5
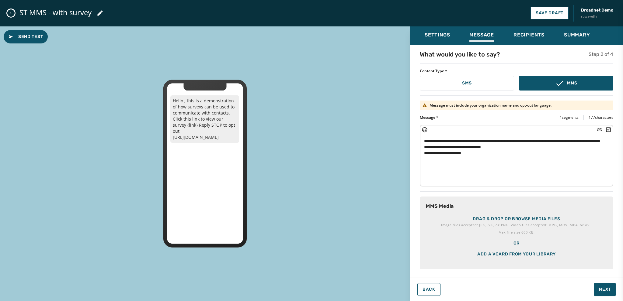
click at [495, 222] on p "Image files accepted: JPG, GIF, or PNG. Video files accepted: MPG, MOV, MP4, or…" at bounding box center [516, 225] width 151 height 6
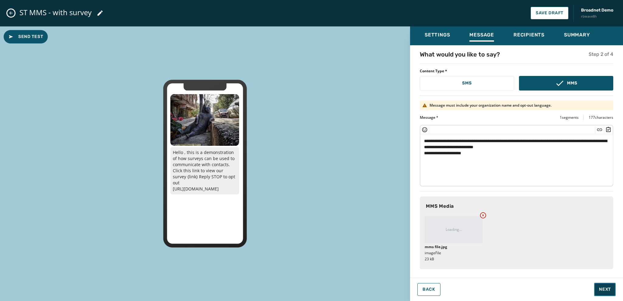
click at [607, 290] on span "Next" at bounding box center [605, 290] width 12 height 6
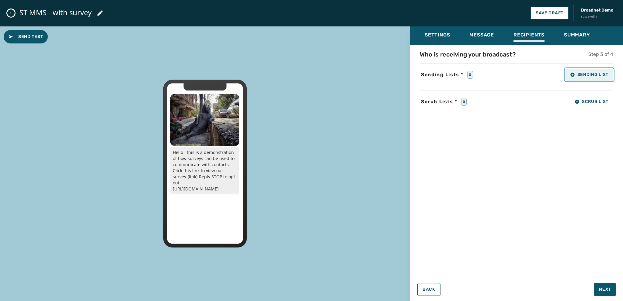
click at [578, 74] on span "Sending List" at bounding box center [589, 74] width 38 height 5
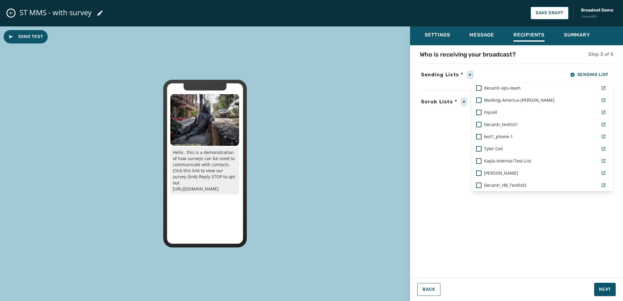
scroll to position [304, 0]
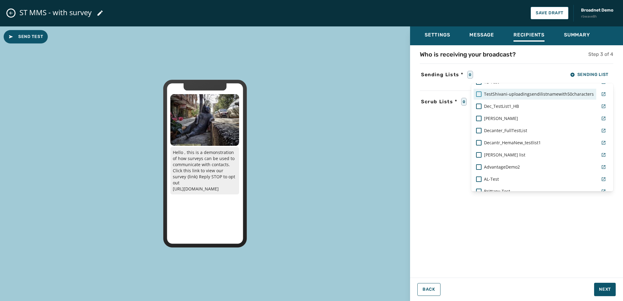
click at [478, 95] on div at bounding box center [478, 94] width 5 height 5
click at [607, 290] on div "Settings Message Recipients Summary Who is receiving your broadcast? Step 3 of …" at bounding box center [516, 161] width 213 height 270
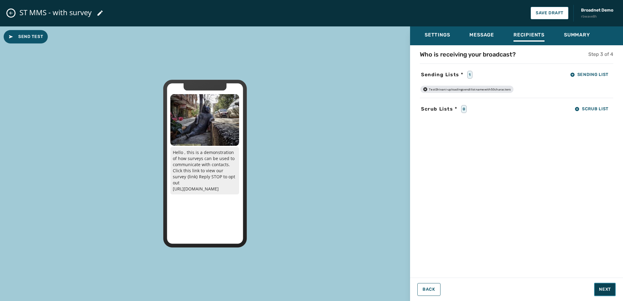
click at [602, 293] on button "Next" at bounding box center [605, 289] width 22 height 13
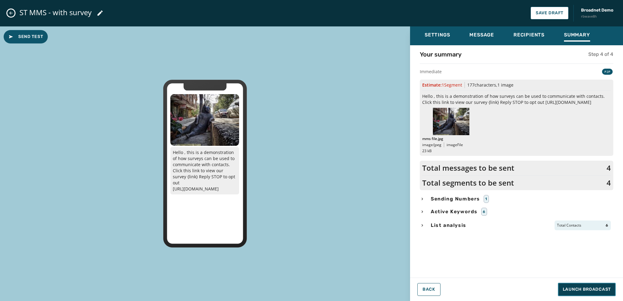
click at [572, 290] on span "Launch Broadcast" at bounding box center [587, 290] width 48 height 6
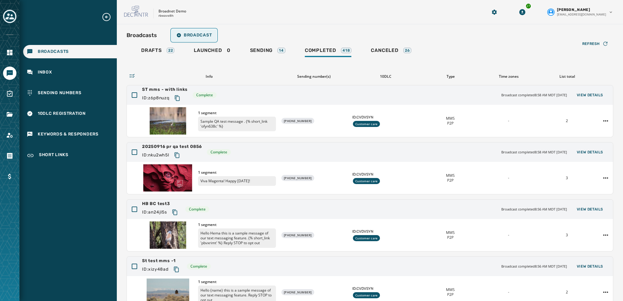
click at [193, 34] on span "Broadcast" at bounding box center [193, 35] width 35 height 5
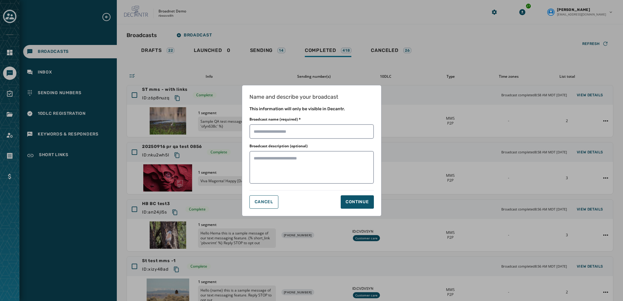
click at [250, 59] on div "Name and describe your broadcast This information will only be visible in Decan…" at bounding box center [311, 150] width 623 height 301
click at [317, 51] on div "Name and describe your broadcast This information will only be visible in Decan…" at bounding box center [311, 150] width 623 height 301
click at [262, 203] on span "Cancel" at bounding box center [264, 202] width 19 height 5
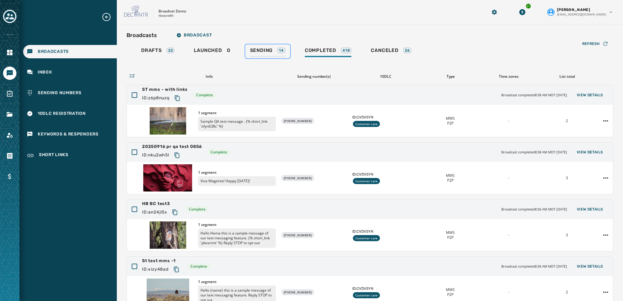
click at [264, 51] on span "Sending" at bounding box center [261, 50] width 23 height 6
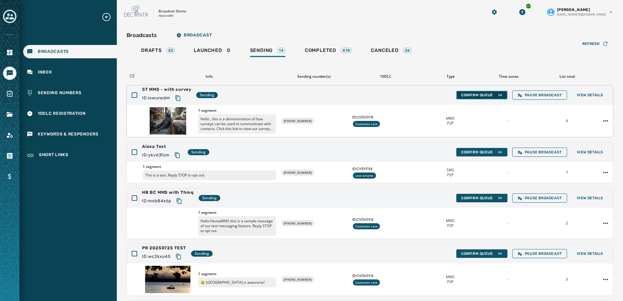
click at [480, 95] on span "Confirm Queue" at bounding box center [481, 95] width 41 height 5
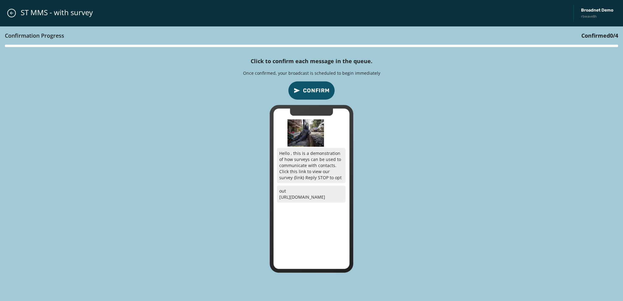
click at [316, 88] on span "Confirm" at bounding box center [316, 90] width 27 height 9
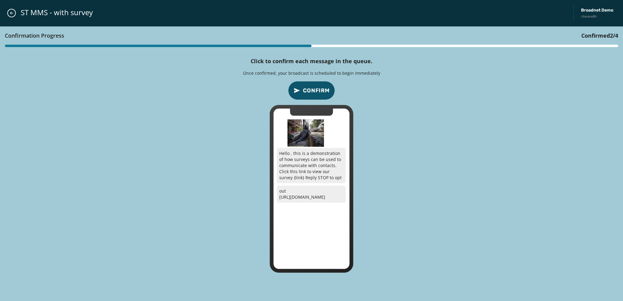
click at [315, 88] on span "Confirm" at bounding box center [316, 90] width 27 height 9
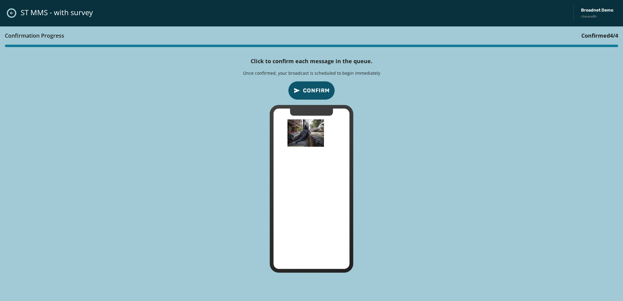
click at [13, 12] on button "Close admin drawer" at bounding box center [11, 13] width 9 height 9
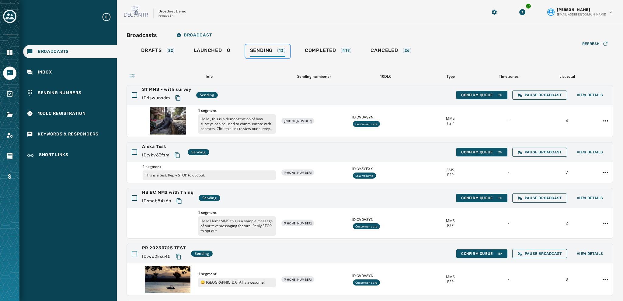
click at [263, 51] on span "Sending" at bounding box center [261, 50] width 23 height 6
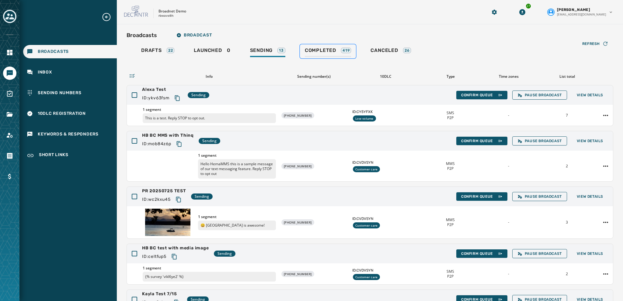
click at [326, 49] on span "Completed" at bounding box center [320, 50] width 31 height 6
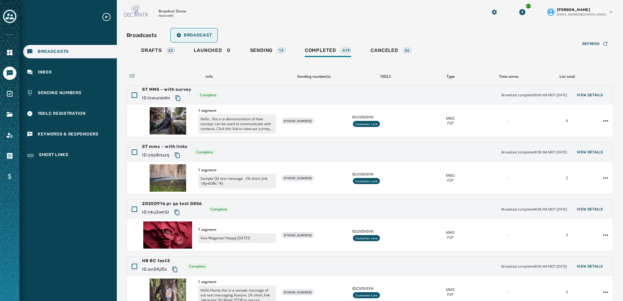
click at [186, 35] on span "Broadcast" at bounding box center [193, 35] width 35 height 5
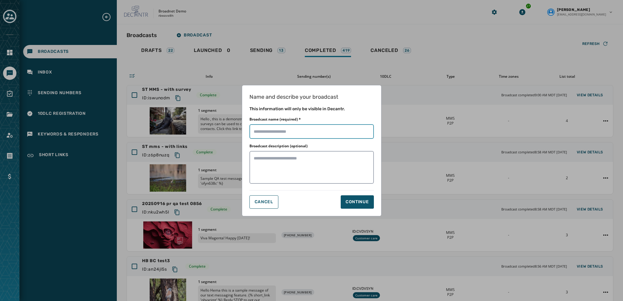
click at [254, 133] on input "Broadcast name (required) *" at bounding box center [311, 131] width 124 height 15
type input "*******"
click at [353, 202] on div "Continue" at bounding box center [356, 202] width 23 height 6
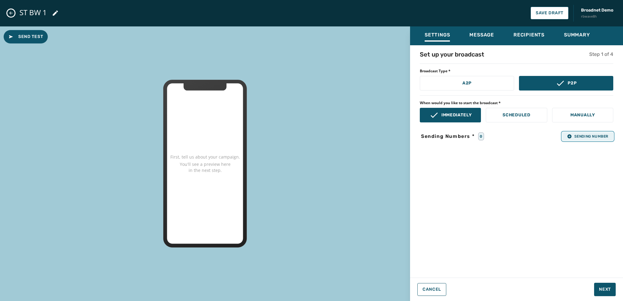
click at [571, 135] on icon "button" at bounding box center [569, 136] width 5 height 5
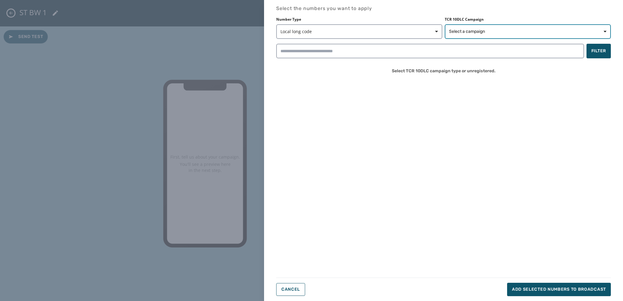
click at [457, 31] on span "Select a campaign" at bounding box center [467, 32] width 36 height 6
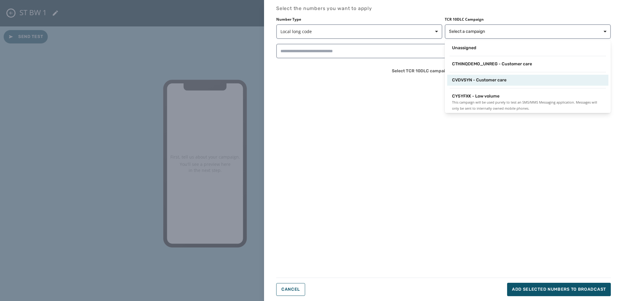
click at [463, 82] on span "CVDVSYN - Customer care" at bounding box center [479, 80] width 54 height 6
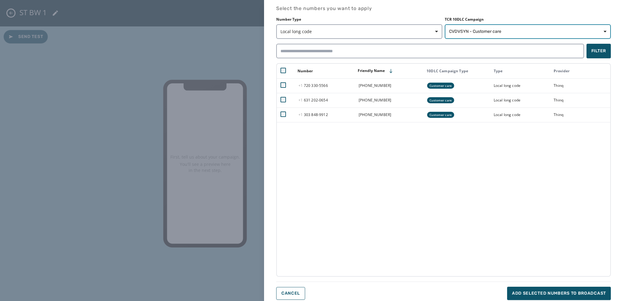
click at [463, 31] on span "CVDVSYN - Customer care" at bounding box center [475, 32] width 52 height 6
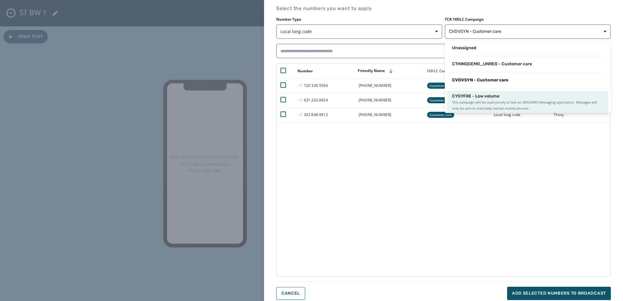
scroll to position [1, 0]
click at [469, 100] on span "This campaign will be used purely to test an SMS/MMS Messaging application. Mes…" at bounding box center [527, 105] width 151 height 12
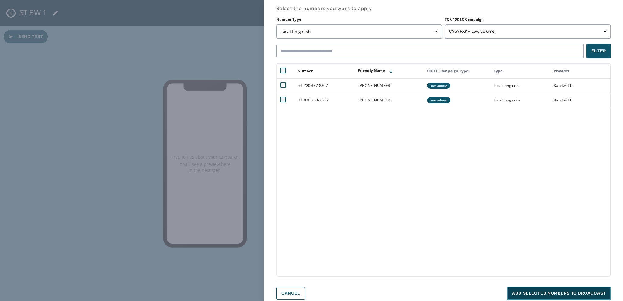
click at [533, 291] on span "Add selected numbers to broadcast" at bounding box center [559, 294] width 94 height 6
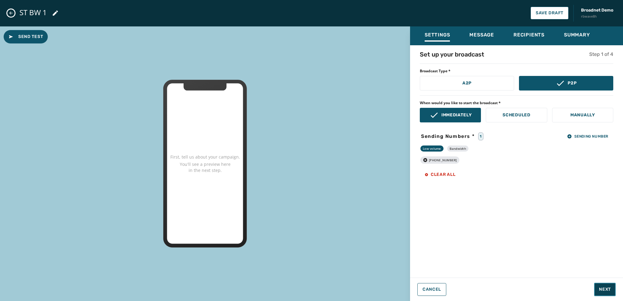
click at [600, 289] on span "Next" at bounding box center [605, 290] width 12 height 6
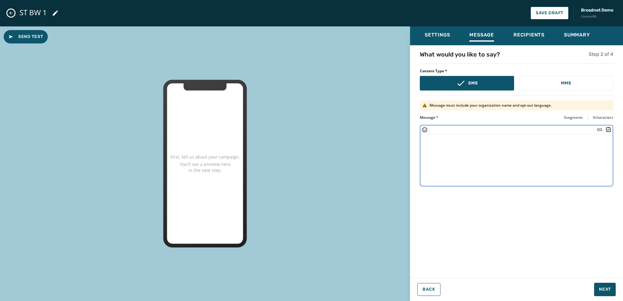
click at [426, 143] on textarea at bounding box center [516, 159] width 192 height 50
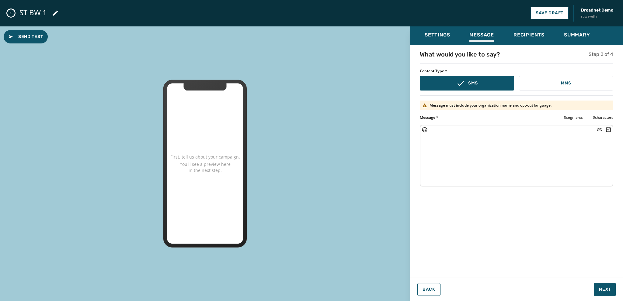
click at [434, 143] on textarea at bounding box center [516, 159] width 192 height 50
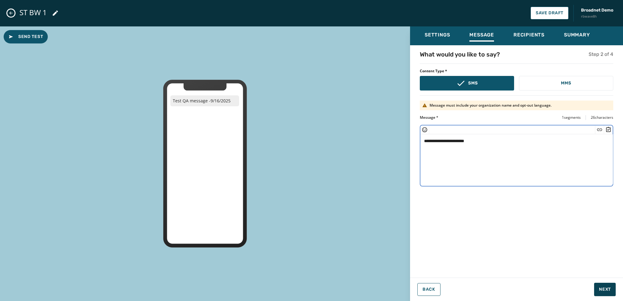
type textarea "**********"
click at [604, 290] on span "Next" at bounding box center [605, 290] width 12 height 6
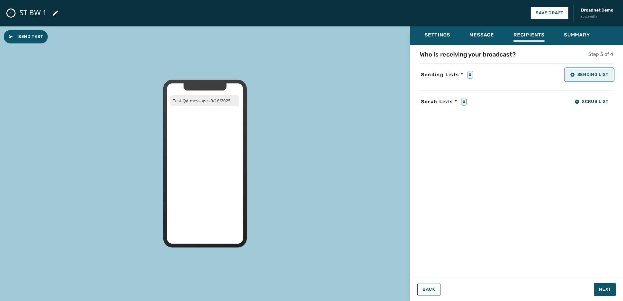
click at [582, 74] on span "Sending List" at bounding box center [589, 74] width 38 height 5
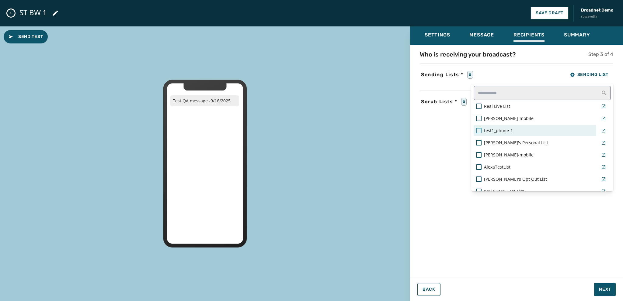
click at [479, 130] on div at bounding box center [478, 130] width 5 height 5
click at [603, 289] on div "Settings Message Recipients Summary Who is receiving your broadcast? Step 3 of …" at bounding box center [516, 161] width 213 height 270
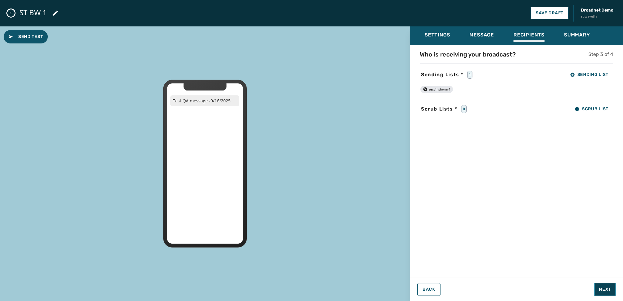
click at [602, 290] on span "Next" at bounding box center [605, 290] width 12 height 6
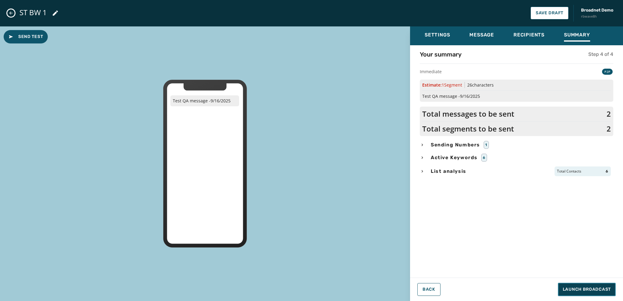
click at [598, 290] on span "Launch Broadcast" at bounding box center [587, 290] width 48 height 6
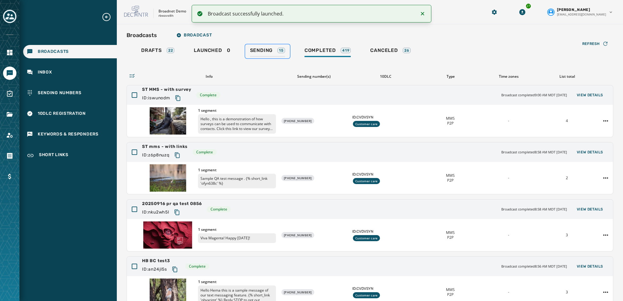
click at [257, 52] on span "Sending" at bounding box center [261, 50] width 23 height 6
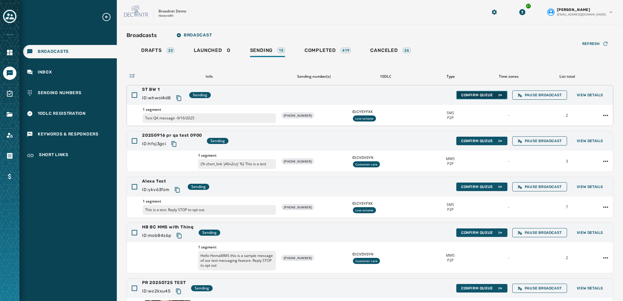
click at [472, 93] on span "Confirm Queue" at bounding box center [481, 95] width 41 height 5
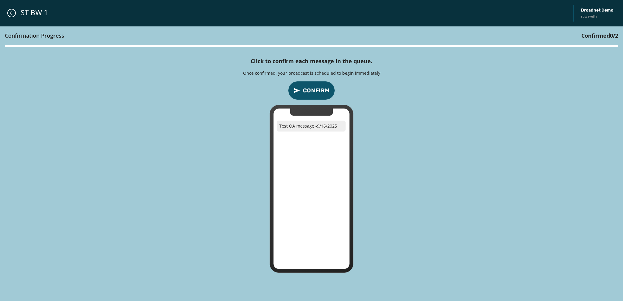
click at [318, 88] on span "Confirm" at bounding box center [316, 90] width 27 height 9
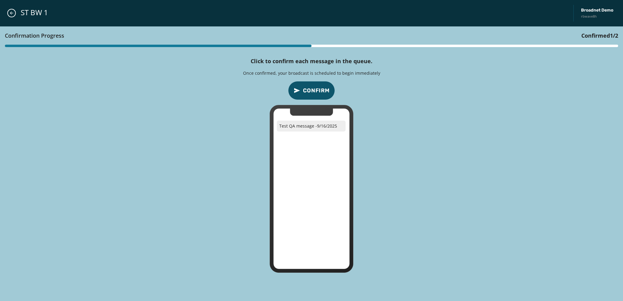
click at [317, 89] on span "Confirm" at bounding box center [316, 90] width 27 height 9
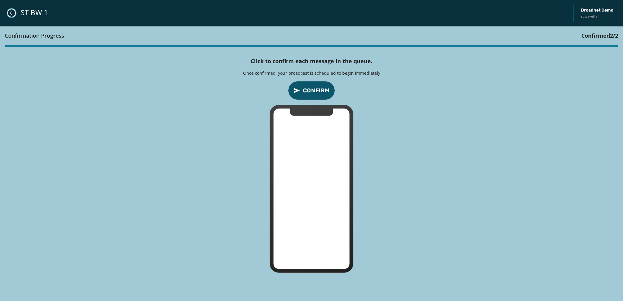
click at [9, 14] on button "Close admin drawer" at bounding box center [11, 13] width 9 height 9
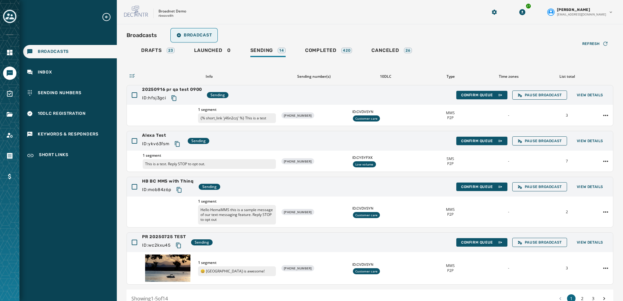
click at [193, 34] on span "Broadcast" at bounding box center [193, 35] width 35 height 5
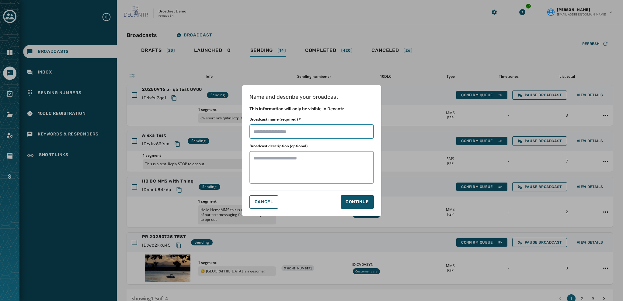
click at [260, 130] on input "Broadcast name (required) *" at bounding box center [311, 131] width 124 height 15
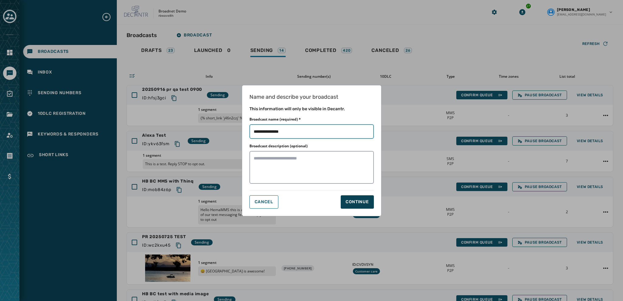
type input "**********"
click at [352, 202] on div "Continue" at bounding box center [356, 202] width 23 height 6
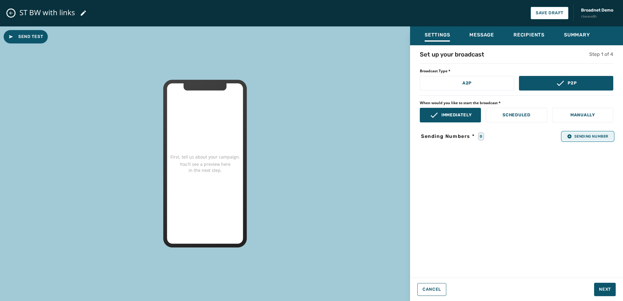
click at [571, 136] on span "Sending Number" at bounding box center [587, 136] width 41 height 5
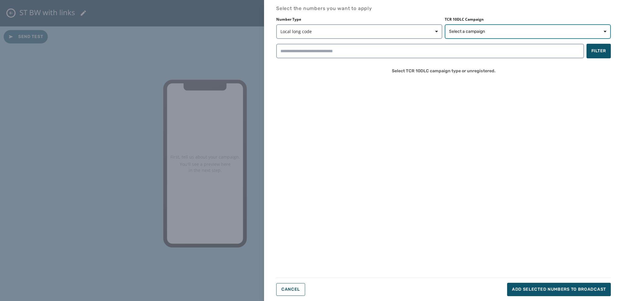
click at [453, 29] on span "Select a campaign" at bounding box center [467, 32] width 36 height 6
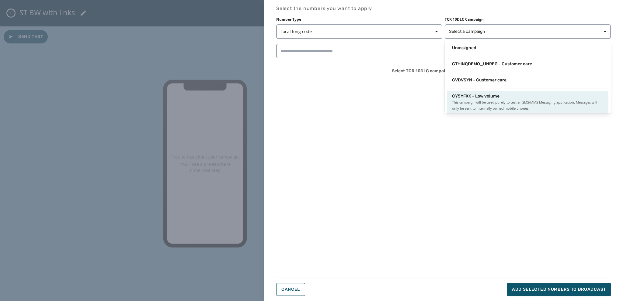
click at [473, 103] on span "This campaign will be used purely to test an SMS/MMS Messaging application. Mes…" at bounding box center [527, 105] width 151 height 12
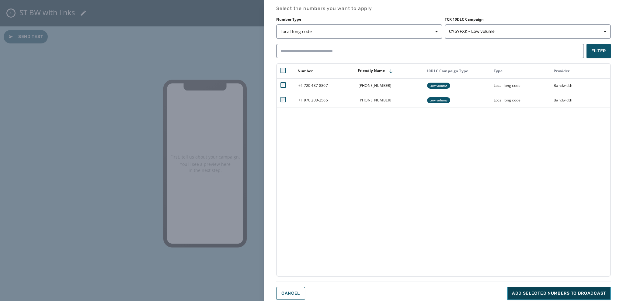
click at [524, 292] on span "Add selected numbers to broadcast" at bounding box center [559, 294] width 94 height 6
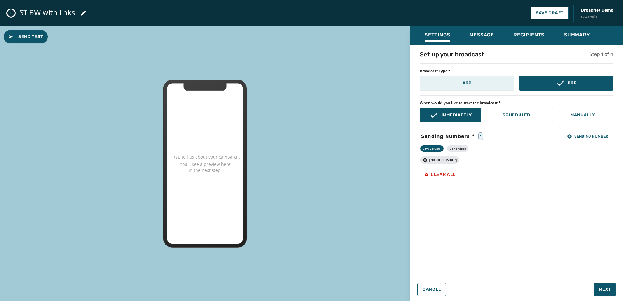
click at [456, 84] on button "A2P" at bounding box center [467, 83] width 94 height 15
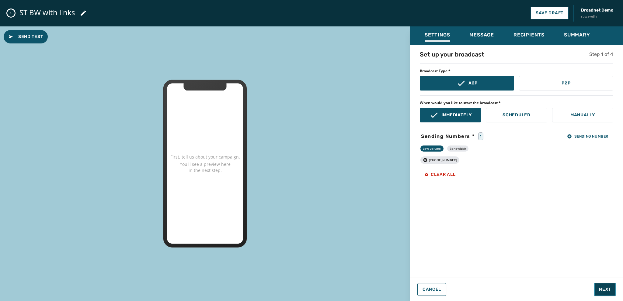
click at [603, 289] on span "Next" at bounding box center [605, 290] width 12 height 6
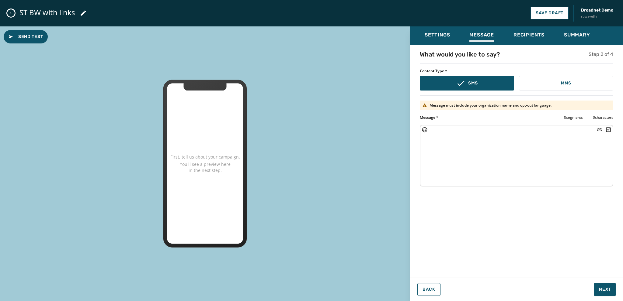
click at [423, 146] on textarea at bounding box center [516, 159] width 192 height 50
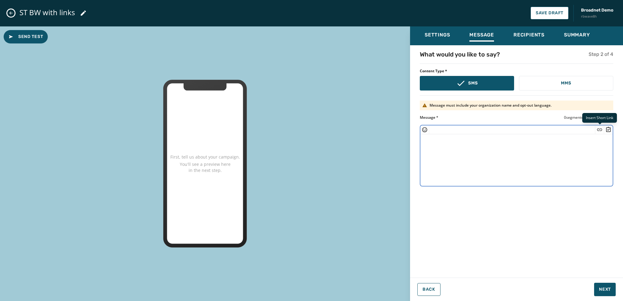
click at [600, 130] on icon "Insert Short Link" at bounding box center [599, 130] width 6 height 6
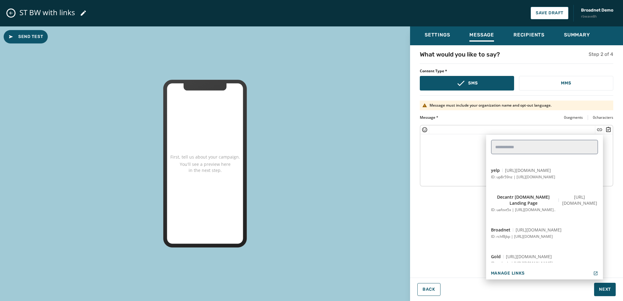
scroll to position [182, 0]
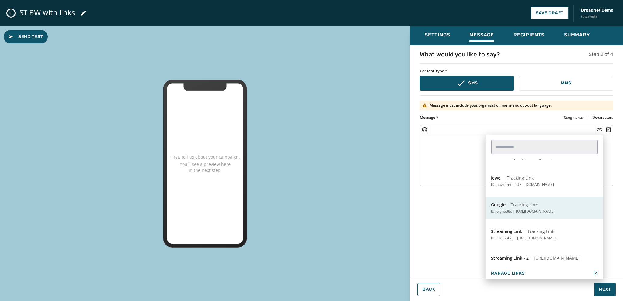
click at [519, 206] on span "Tracking Link" at bounding box center [524, 205] width 27 height 6
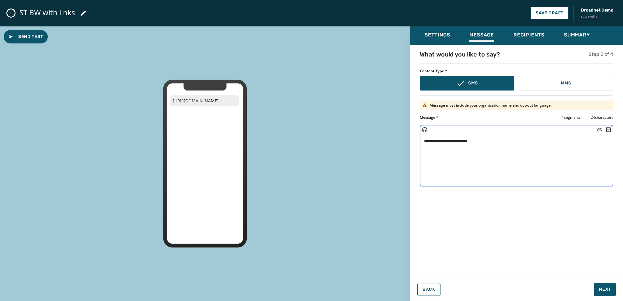
click at [421, 143] on textarea "**********" at bounding box center [516, 159] width 193 height 50
click at [426, 138] on textarea "**********" at bounding box center [516, 159] width 193 height 50
click at [466, 141] on textarea "**********" at bounding box center [516, 159] width 193 height 50
type textarea "**********"
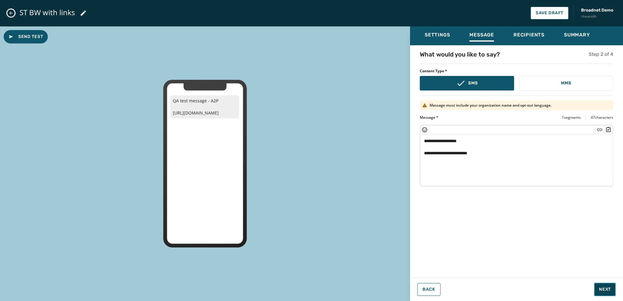
click at [602, 286] on button "Next" at bounding box center [605, 289] width 22 height 13
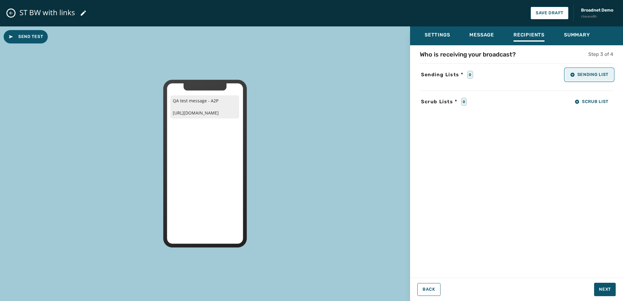
click at [581, 77] on span "Sending List" at bounding box center [589, 74] width 38 height 5
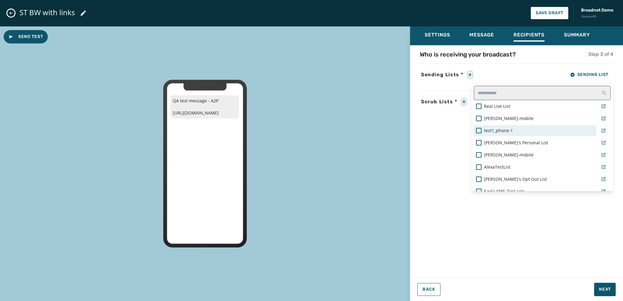
click at [477, 133] on div "test1_phone-1" at bounding box center [535, 131] width 118 height 6
click at [599, 292] on div "Settings Message Recipients Summary Who is receiving your broadcast? Step 3 of …" at bounding box center [516, 161] width 213 height 270
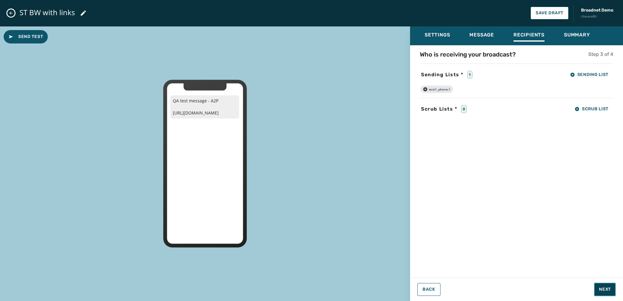
click at [601, 292] on span "Next" at bounding box center [605, 290] width 12 height 6
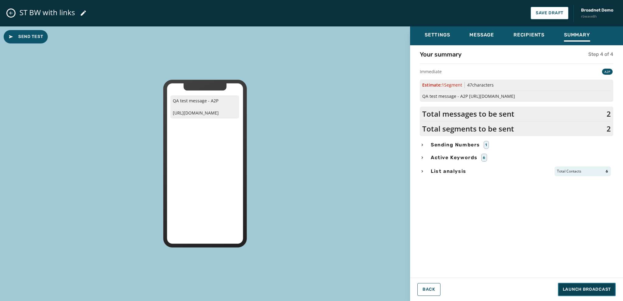
click at [588, 288] on span "Launch Broadcast" at bounding box center [587, 290] width 48 height 6
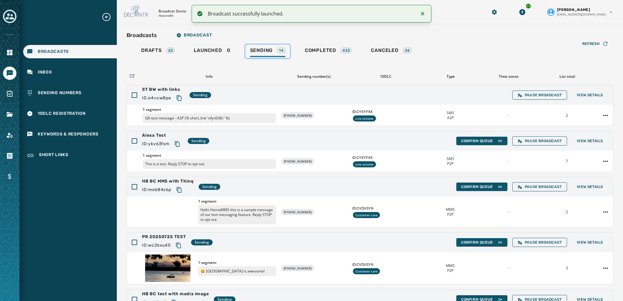
click at [265, 47] on span "Sending" at bounding box center [261, 50] width 23 height 6
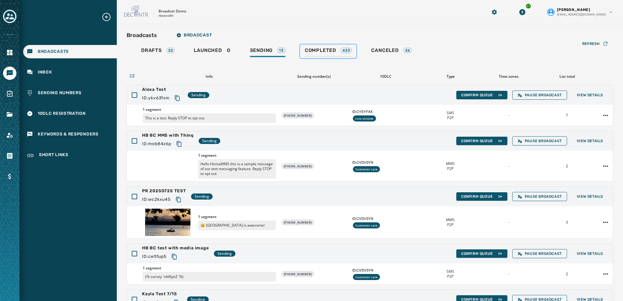
click at [326, 49] on span "Completed" at bounding box center [320, 50] width 31 height 6
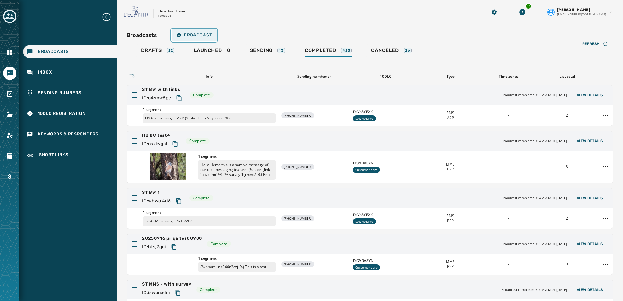
click at [193, 34] on span "Broadcast" at bounding box center [193, 35] width 35 height 5
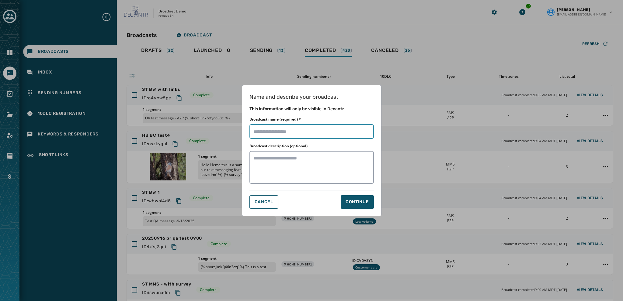
click at [258, 132] on input "Broadcast name (required) *" at bounding box center [311, 131] width 124 height 15
click at [272, 137] on input "Broadcast name (required) *" at bounding box center [311, 131] width 124 height 15
click at [317, 52] on div "Name and describe your broadcast This information will only be visible in Decan…" at bounding box center [311, 150] width 623 height 301
click at [258, 203] on span "Cancel" at bounding box center [264, 202] width 19 height 5
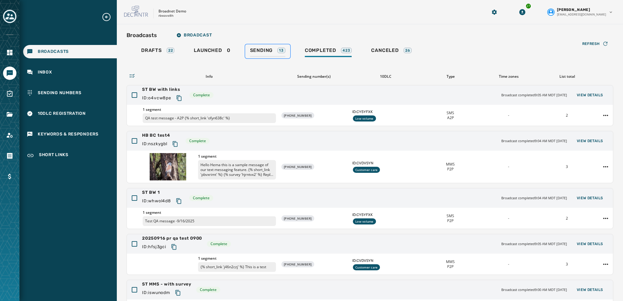
click at [255, 47] on span "Sending" at bounding box center [261, 50] width 23 height 6
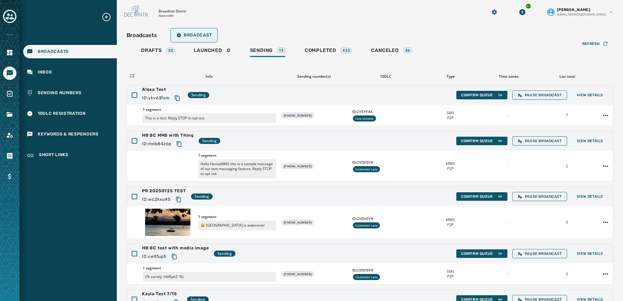
click at [199, 35] on span "Broadcast" at bounding box center [193, 35] width 35 height 5
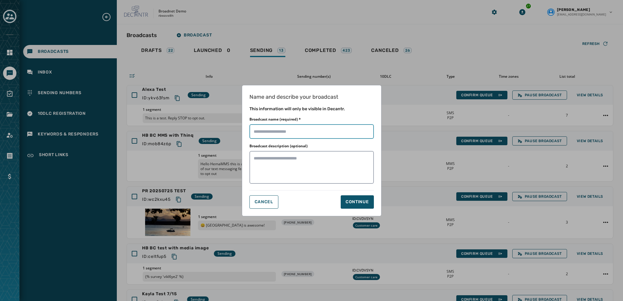
click at [254, 129] on input "Broadcast name (required) *" at bounding box center [311, 131] width 124 height 15
click at [254, 130] on input "Broadcast name (required) *" at bounding box center [311, 131] width 124 height 15
type input "**********"
click at [356, 200] on div "Continue" at bounding box center [356, 202] width 23 height 6
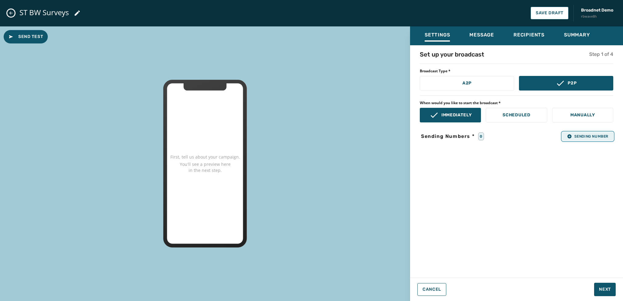
click at [572, 134] on span "Sending Number" at bounding box center [587, 136] width 41 height 5
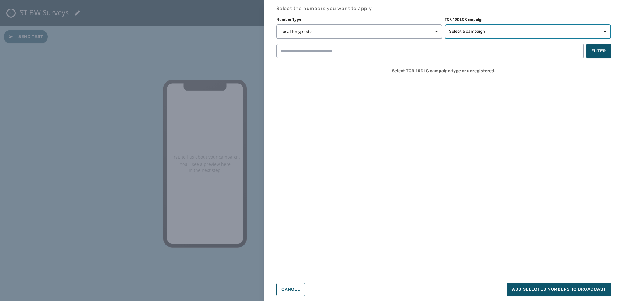
click at [457, 34] on span "Select a campaign" at bounding box center [467, 32] width 36 height 6
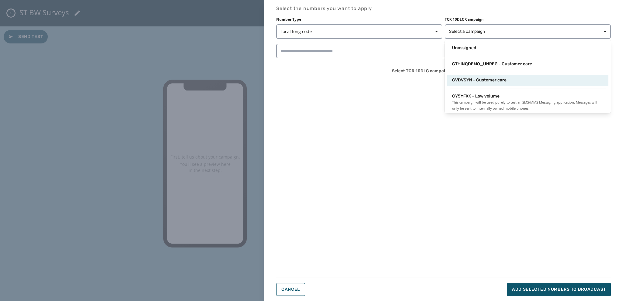
click at [465, 84] on div "CVDVSYN - Customer care" at bounding box center [527, 80] width 161 height 11
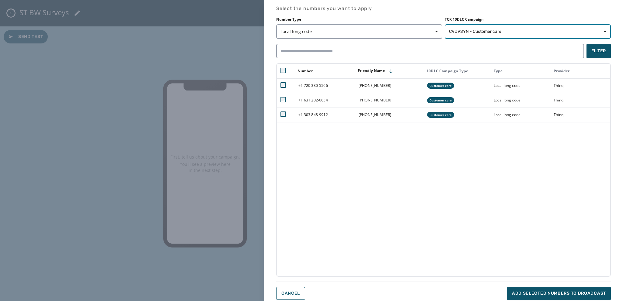
click at [459, 34] on span "CVDVSYN - Customer care" at bounding box center [475, 32] width 52 height 6
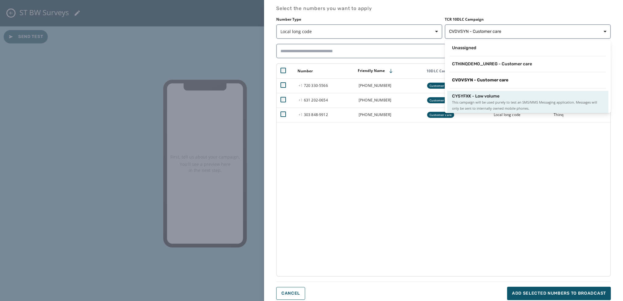
scroll to position [1, 0]
click at [465, 99] on div "CY5YFXK - Low volume This campaign will be used purely to test an SMS/MMS Messa…" at bounding box center [527, 102] width 151 height 18
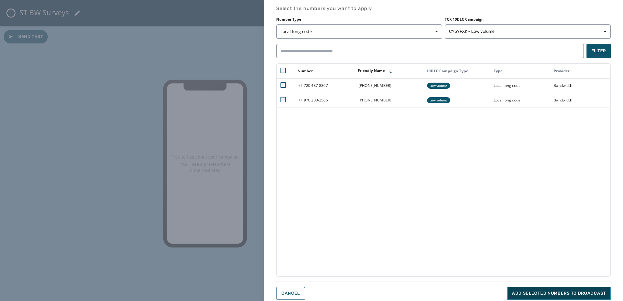
click at [519, 293] on span "Add selected numbers to broadcast" at bounding box center [559, 294] width 94 height 6
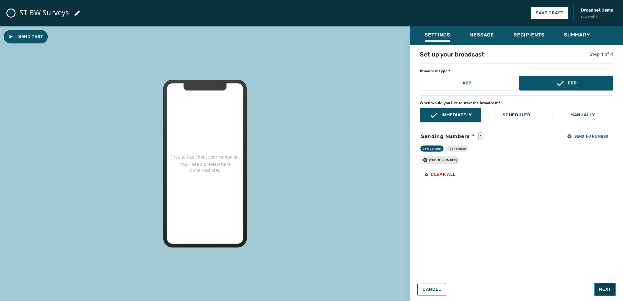
click at [598, 287] on button "Next" at bounding box center [605, 289] width 22 height 13
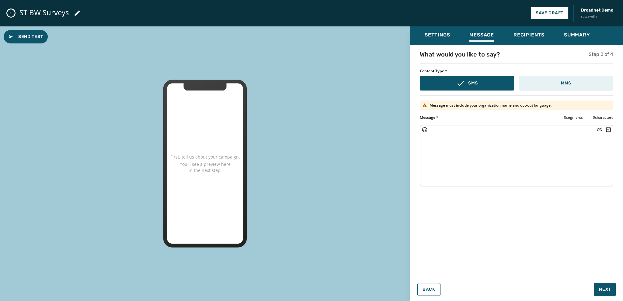
click at [557, 85] on button "MMS" at bounding box center [566, 83] width 94 height 15
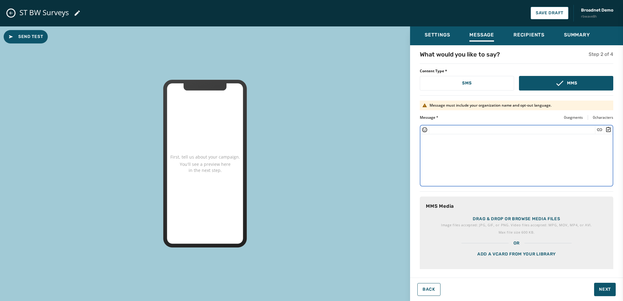
click at [429, 139] on textarea at bounding box center [516, 159] width 192 height 50
type textarea "**********"
click at [492, 224] on p "Image files accepted: JPG, GIF, or PNG. Video files accepted: MPG, MOV, MP4, or…" at bounding box center [516, 225] width 151 height 6
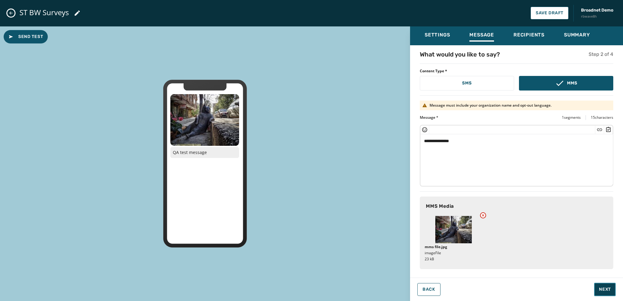
click at [606, 289] on span "Next" at bounding box center [605, 290] width 12 height 6
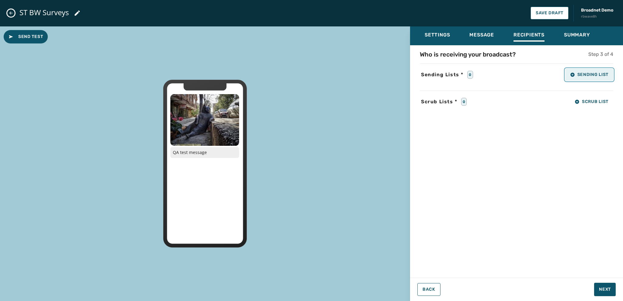
click at [595, 77] on button "Sending List" at bounding box center [589, 75] width 48 height 12
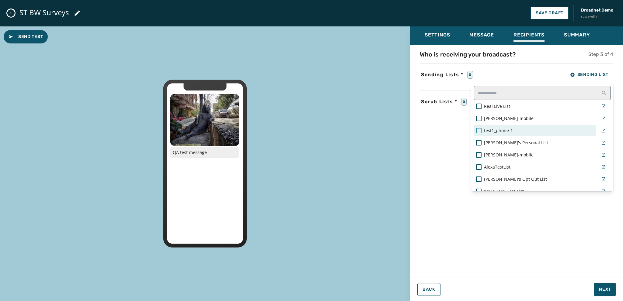
click at [477, 129] on div at bounding box center [478, 130] width 5 height 5
click at [598, 288] on div "Settings Message Recipients Summary Who is receiving your broadcast? Step 3 of …" at bounding box center [516, 161] width 213 height 270
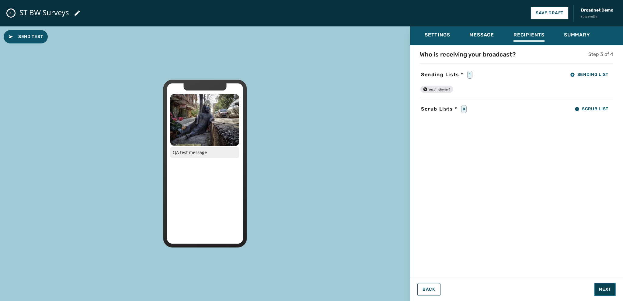
click at [603, 290] on span "Next" at bounding box center [605, 290] width 12 height 6
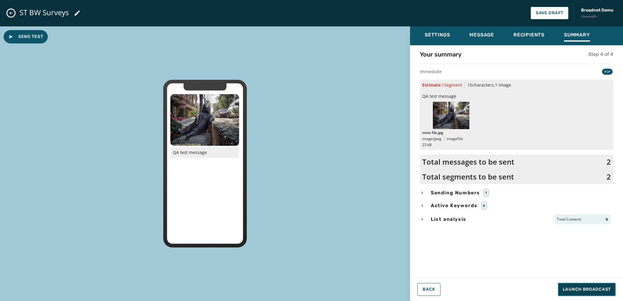
click at [590, 290] on span "Launch Broadcast" at bounding box center [587, 290] width 48 height 6
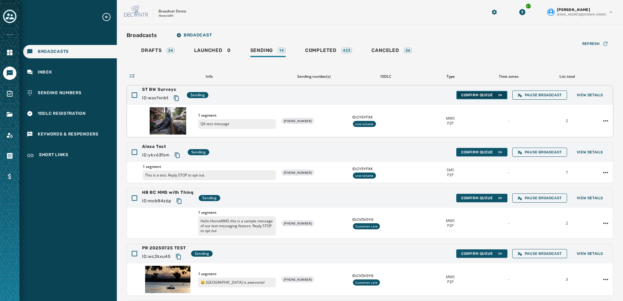
click at [456, 95] on button "Confirm Queue" at bounding box center [481, 95] width 51 height 9
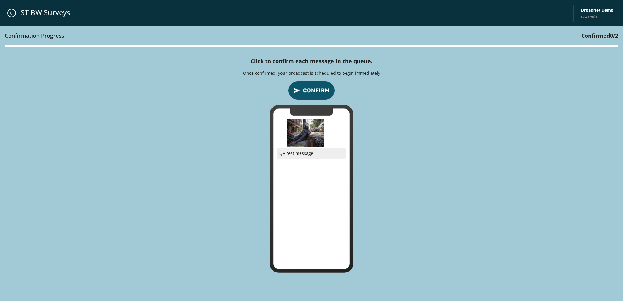
click at [306, 88] on span "Confirm" at bounding box center [316, 90] width 27 height 9
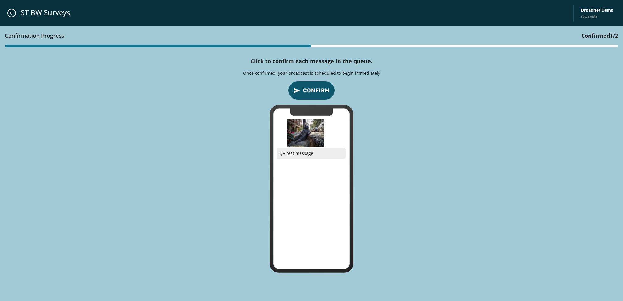
click at [313, 89] on span "Confirm" at bounding box center [316, 90] width 27 height 9
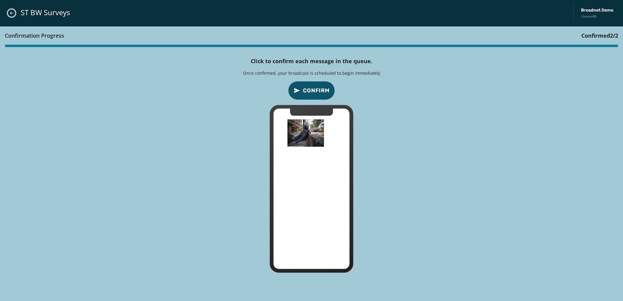
click at [9, 12] on button "Close admin drawer" at bounding box center [11, 13] width 9 height 9
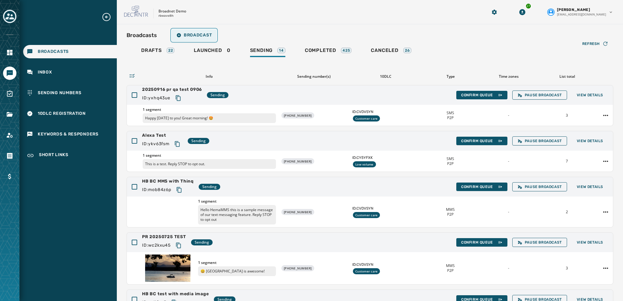
click at [187, 35] on span "Broadcast" at bounding box center [193, 35] width 35 height 5
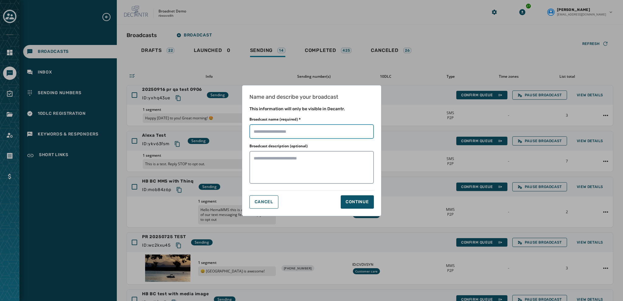
click at [253, 133] on input "Broadcast name (required) *" at bounding box center [311, 131] width 124 height 15
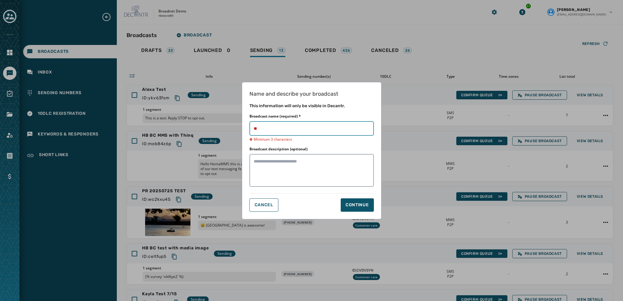
type input "*"
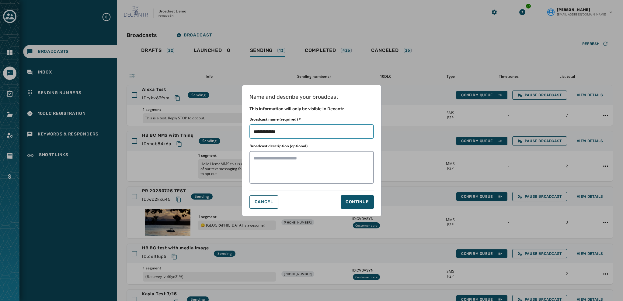
click at [279, 134] on input "Broadcast name (required) *" at bounding box center [311, 131] width 124 height 15
click at [285, 131] on input "Broadcast name (required) *" at bounding box center [311, 131] width 124 height 15
type input "**********"
click at [356, 200] on div "Continue" at bounding box center [356, 202] width 23 height 6
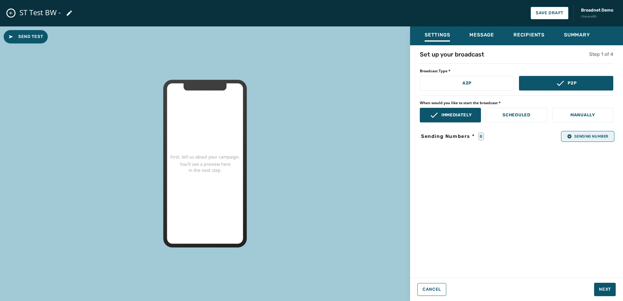
click at [575, 137] on span "Sending Number" at bounding box center [587, 136] width 41 height 5
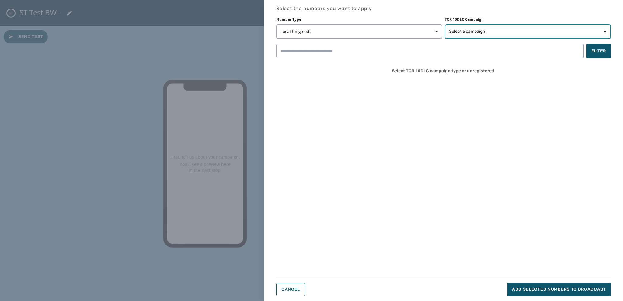
click at [469, 30] on span "Select a campaign" at bounding box center [467, 32] width 36 height 6
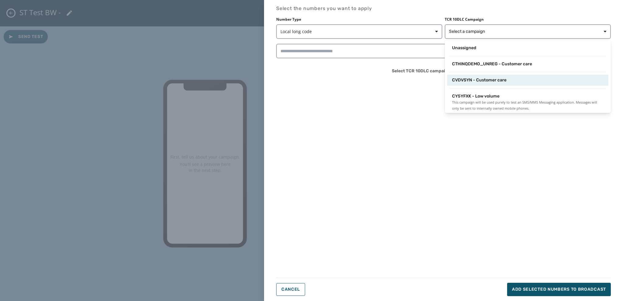
click at [489, 80] on span "CVDVSYN - Customer care" at bounding box center [479, 80] width 54 height 6
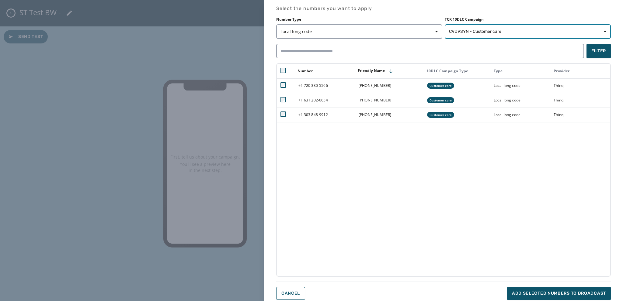
click at [467, 27] on button "CVDVSYN - Customer care" at bounding box center [528, 31] width 166 height 15
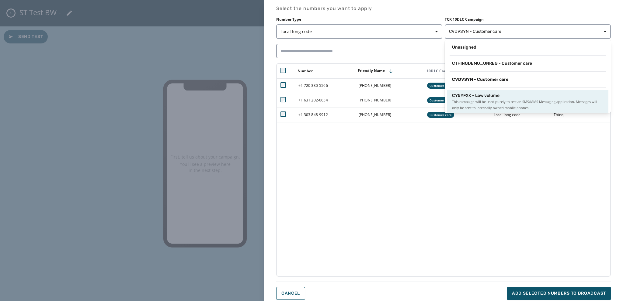
click at [484, 96] on span "CY5YFXK - Low volume" at bounding box center [475, 96] width 47 height 6
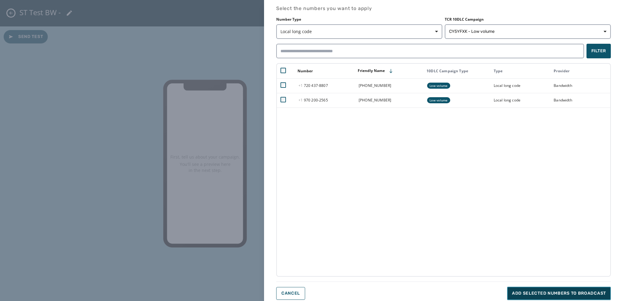
click at [546, 289] on button "Add selected numbers to broadcast" at bounding box center [559, 293] width 104 height 13
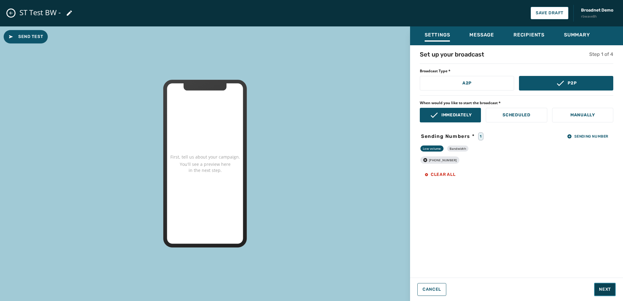
click at [604, 289] on span "Next" at bounding box center [605, 290] width 12 height 6
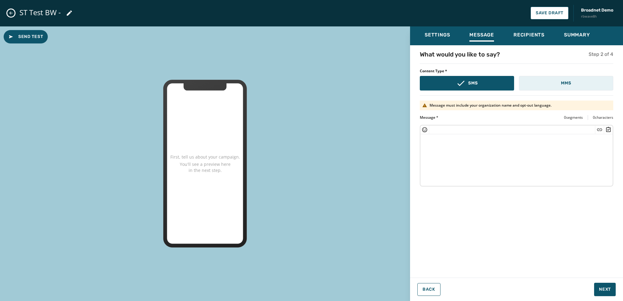
click at [574, 86] on button "MMS" at bounding box center [566, 83] width 94 height 15
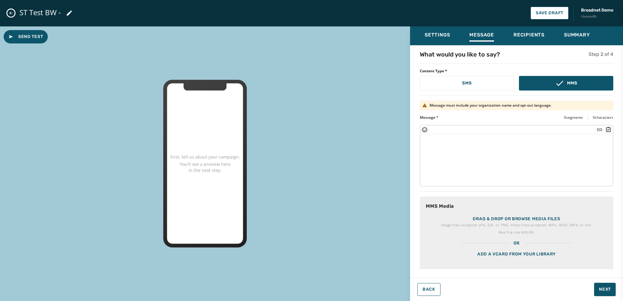
click at [433, 142] on textarea at bounding box center [516, 159] width 192 height 50
click at [485, 218] on p "Drag & drop or browse media files" at bounding box center [516, 219] width 87 height 6
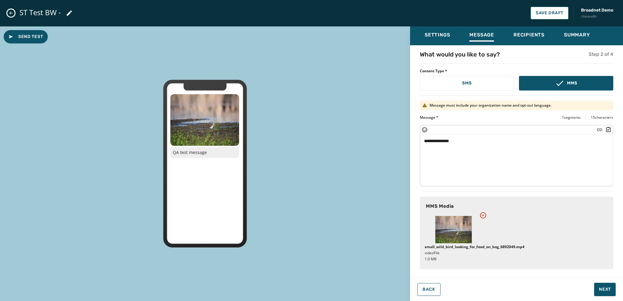
click at [465, 142] on textarea "**********" at bounding box center [516, 159] width 193 height 50
click at [608, 128] on icon "Insert Survey" at bounding box center [608, 130] width 6 height 6
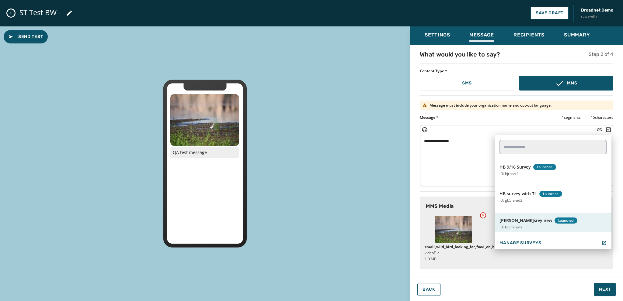
click at [516, 223] on span "[PERSON_NAME]srvy new" at bounding box center [525, 221] width 53 height 6
type textarea "**********"
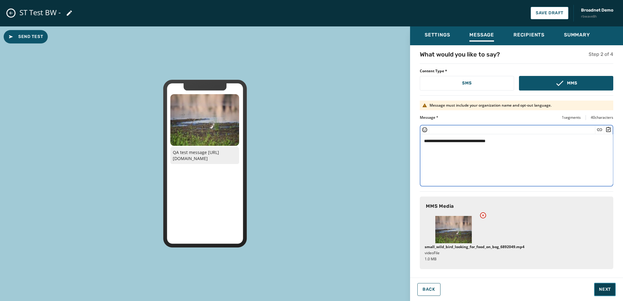
click at [600, 288] on span "Next" at bounding box center [605, 290] width 12 height 6
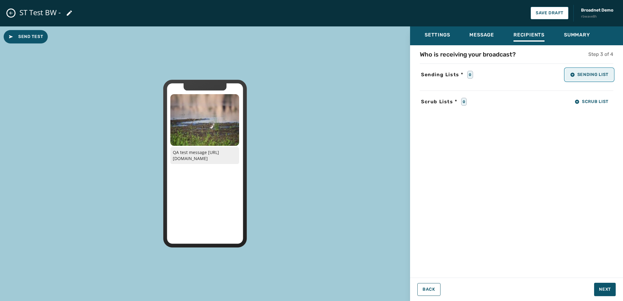
click at [593, 77] on button "Sending List" at bounding box center [589, 75] width 48 height 12
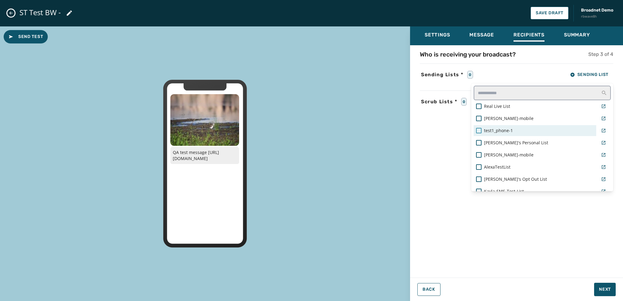
click at [478, 129] on div at bounding box center [478, 130] width 5 height 5
click at [603, 286] on div "Settings Message Recipients Summary Who is receiving your broadcast? Step 3 of …" at bounding box center [516, 161] width 213 height 270
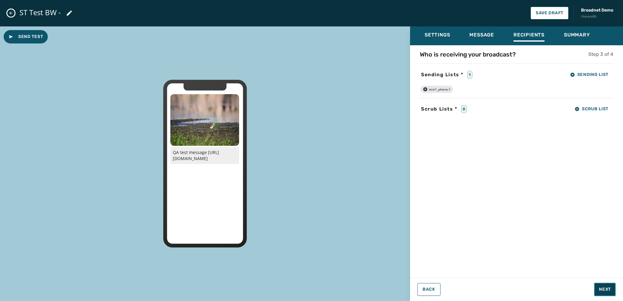
click at [602, 293] on span "Next" at bounding box center [605, 290] width 12 height 6
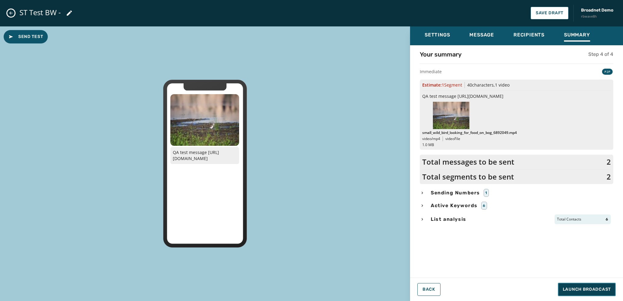
click at [581, 291] on span "Launch Broadcast" at bounding box center [587, 290] width 48 height 6
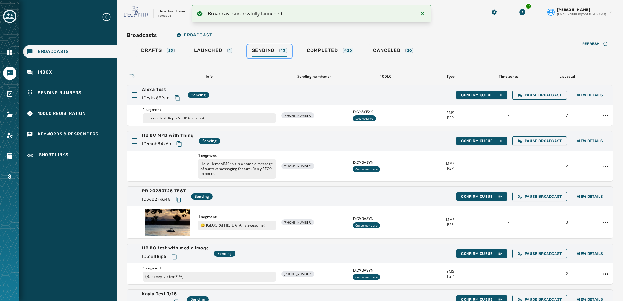
click at [264, 50] on span "Sending" at bounding box center [263, 50] width 23 height 6
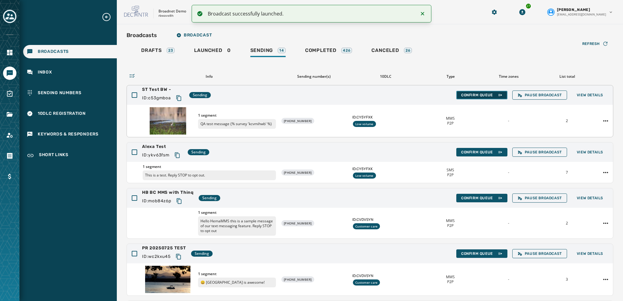
click at [461, 96] on span "Confirm Queue" at bounding box center [481, 95] width 41 height 5
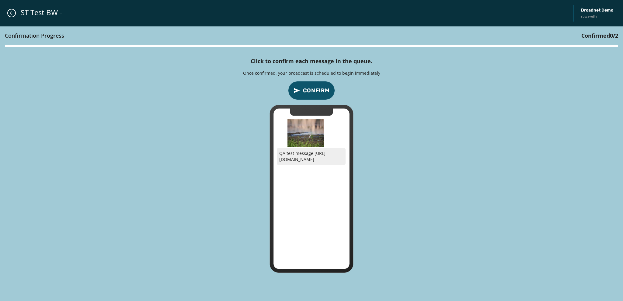
click at [316, 90] on span "Confirm" at bounding box center [316, 90] width 27 height 9
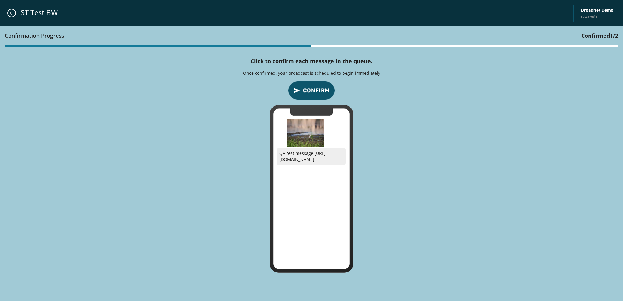
click at [316, 90] on span "Confirm" at bounding box center [316, 90] width 27 height 9
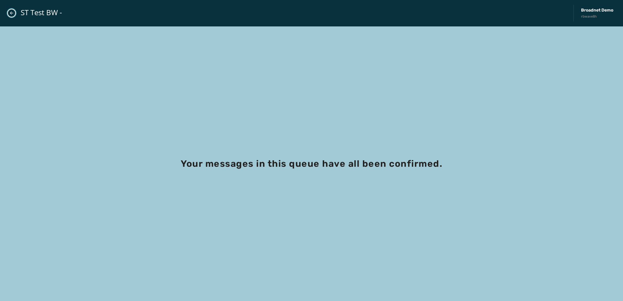
click at [11, 11] on icon "Close admin drawer" at bounding box center [11, 13] width 5 height 5
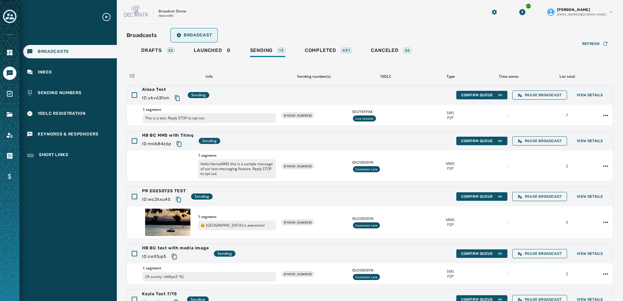
click at [195, 34] on span "Broadcast" at bounding box center [193, 35] width 35 height 5
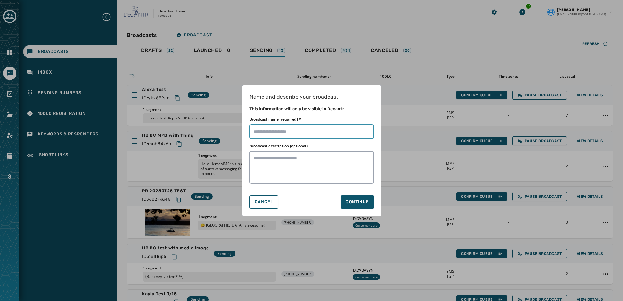
click at [258, 128] on input "Broadcast name (required) *" at bounding box center [311, 131] width 124 height 15
type input "********"
click at [358, 203] on div "Continue" at bounding box center [356, 202] width 23 height 6
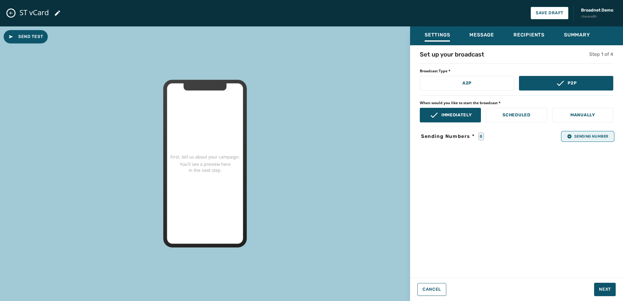
click at [572, 140] on button "Sending Number" at bounding box center [587, 136] width 51 height 9
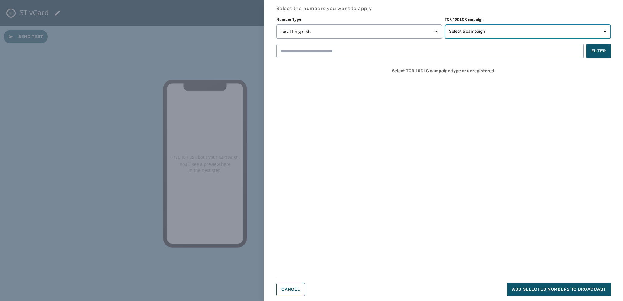
click at [466, 35] on button "Select a campaign" at bounding box center [528, 31] width 166 height 15
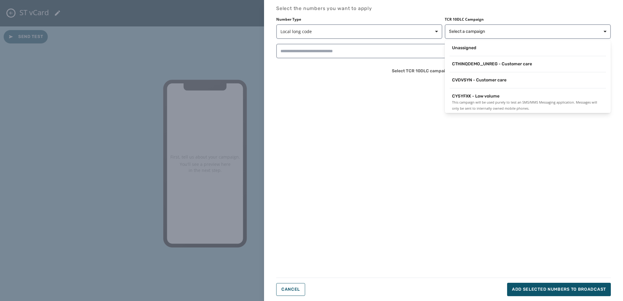
click at [466, 74] on div "Unassigned CTHINQDEMO_UNREG - Customer care CVDVSYN - Customer care CY5YFXK - L…" at bounding box center [528, 76] width 166 height 73
click at [466, 79] on span "CVDVSYN - Customer care" at bounding box center [479, 80] width 54 height 6
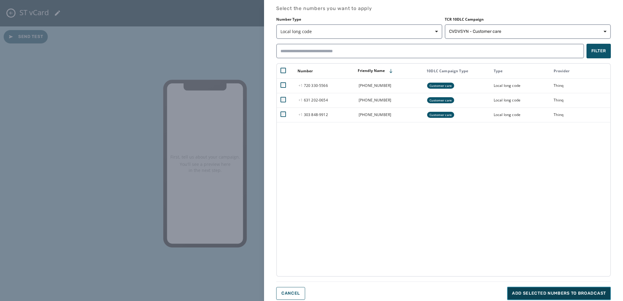
click at [534, 292] on span "Add selected numbers to broadcast" at bounding box center [559, 294] width 94 height 6
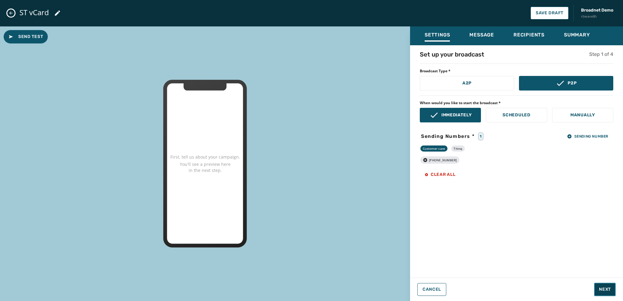
click at [603, 289] on span "Next" at bounding box center [605, 290] width 12 height 6
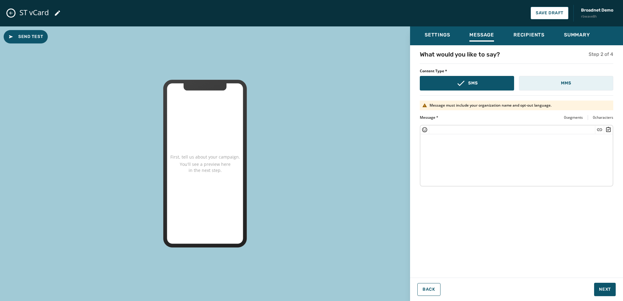
click at [544, 83] on button "MMS" at bounding box center [566, 83] width 94 height 15
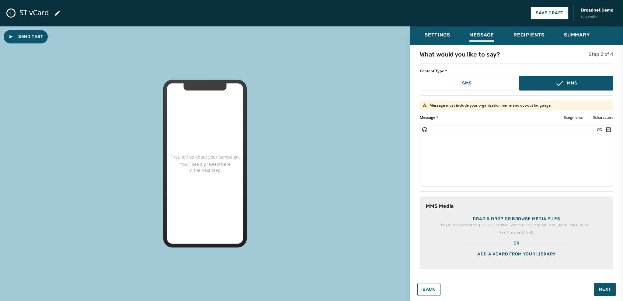
click at [518, 255] on div "Add a vCard from your library" at bounding box center [516, 262] width 193 height 30
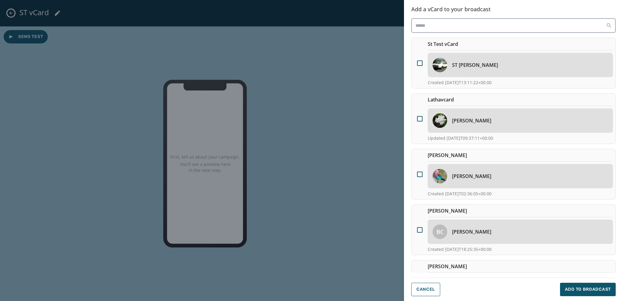
click at [483, 61] on div "ST [PERSON_NAME]" at bounding box center [520, 65] width 185 height 24
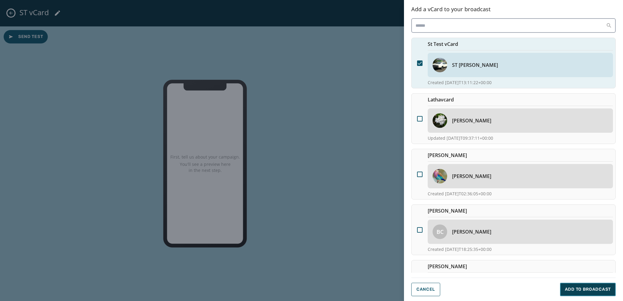
click at [569, 293] on button "Add to Broadcast" at bounding box center [588, 289] width 56 height 13
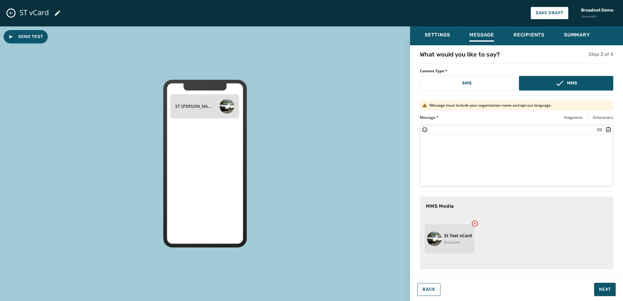
click at [450, 159] on textarea at bounding box center [516, 159] width 192 height 50
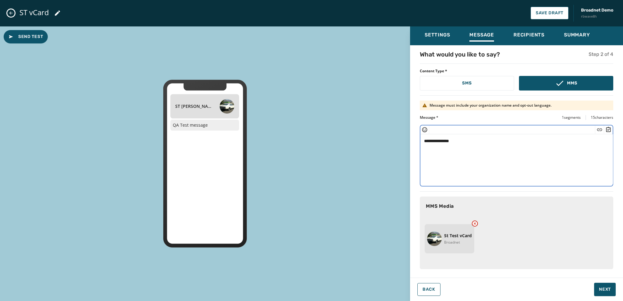
scroll to position [58, 0]
type textarea "**********"
click at [609, 290] on span "Next" at bounding box center [605, 290] width 12 height 6
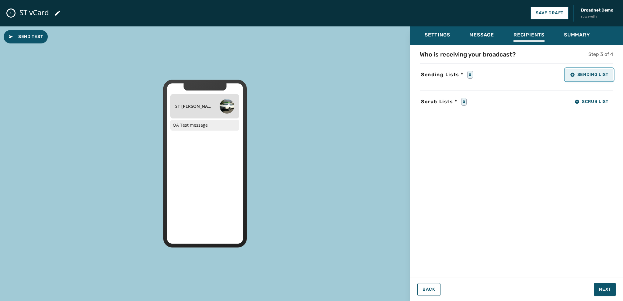
click at [593, 75] on span "Sending List" at bounding box center [589, 74] width 38 height 5
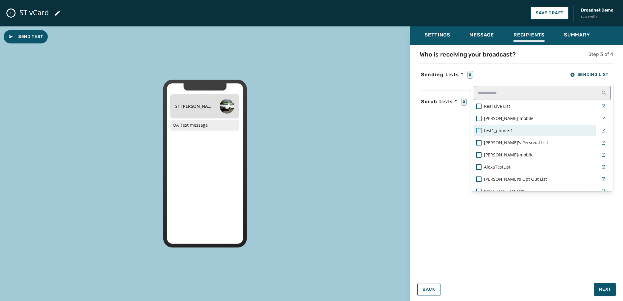
click at [477, 130] on div at bounding box center [478, 130] width 5 height 5
click at [598, 290] on div "Settings Message Recipients Summary Who is receiving your broadcast? Step 3 of …" at bounding box center [516, 161] width 213 height 270
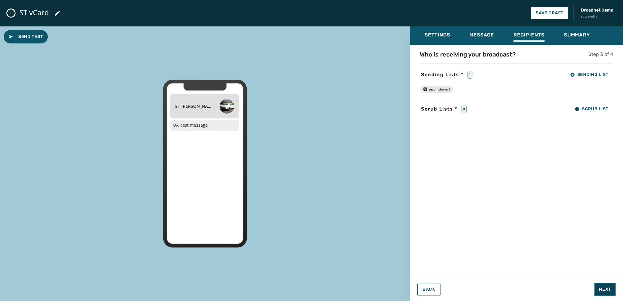
click at [600, 289] on span "Next" at bounding box center [605, 290] width 12 height 6
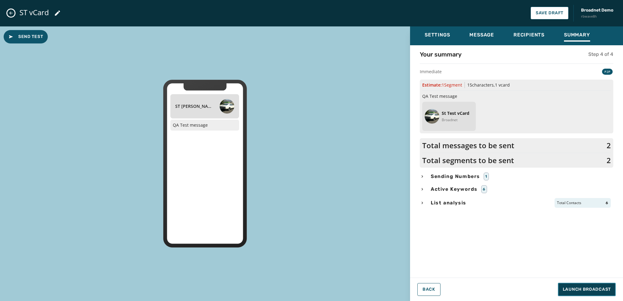
click at [584, 288] on span "Launch Broadcast" at bounding box center [587, 290] width 48 height 6
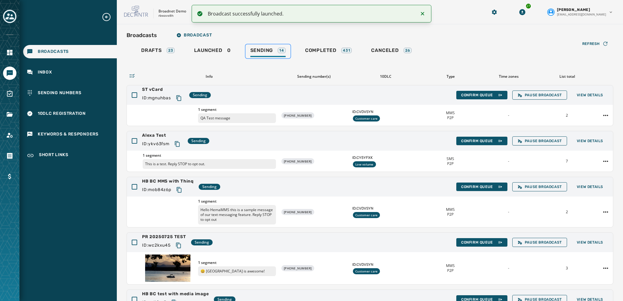
click at [258, 50] on span "Sending" at bounding box center [261, 50] width 23 height 6
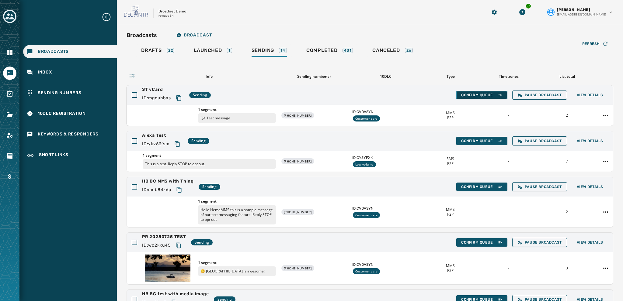
click at [469, 93] on span "Confirm Queue" at bounding box center [481, 95] width 41 height 5
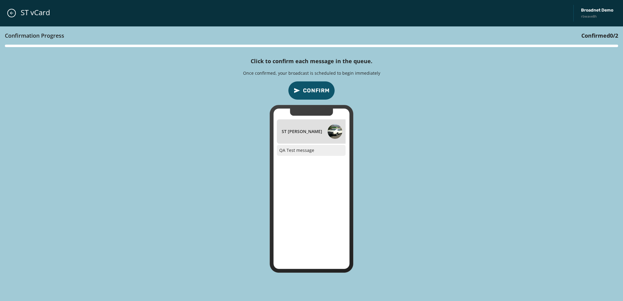
click at [320, 92] on span "Confirm" at bounding box center [316, 90] width 27 height 9
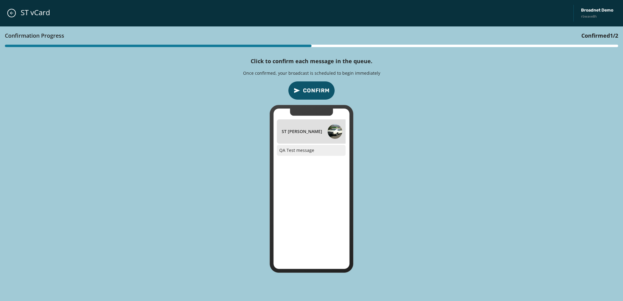
click at [320, 92] on span "Confirm" at bounding box center [316, 90] width 27 height 9
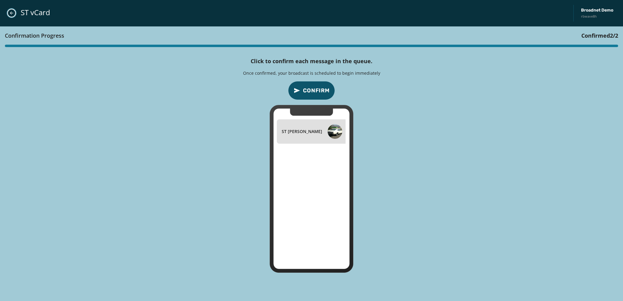
click at [12, 14] on icon "Close admin drawer" at bounding box center [11, 13] width 5 height 5
